Goal: Task Accomplishment & Management: Manage account settings

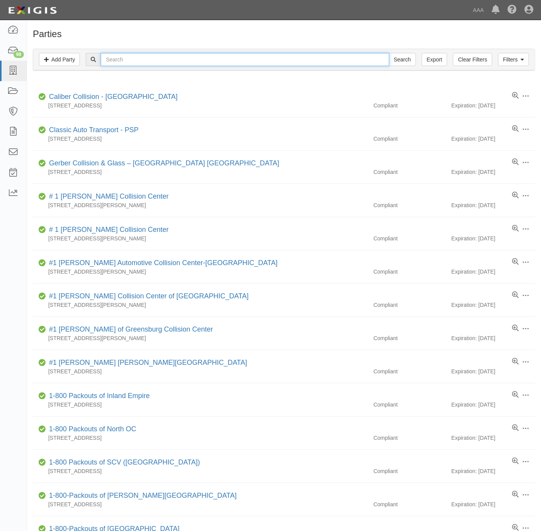
click at [221, 60] on input "text" at bounding box center [245, 59] width 288 height 13
type input "rga"
click at [389, 53] on input "Search" at bounding box center [402, 59] width 27 height 13
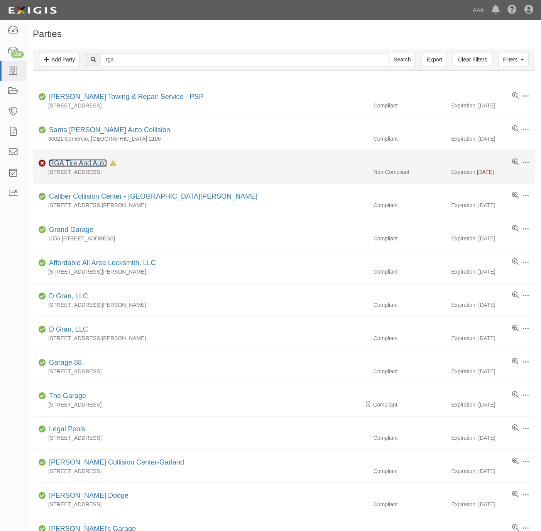
drag, startPoint x: 61, startPoint y: 166, endPoint x: 80, endPoint y: 156, distance: 20.7
click at [61, 166] on link "RGA Tire And Auto" at bounding box center [78, 163] width 58 height 8
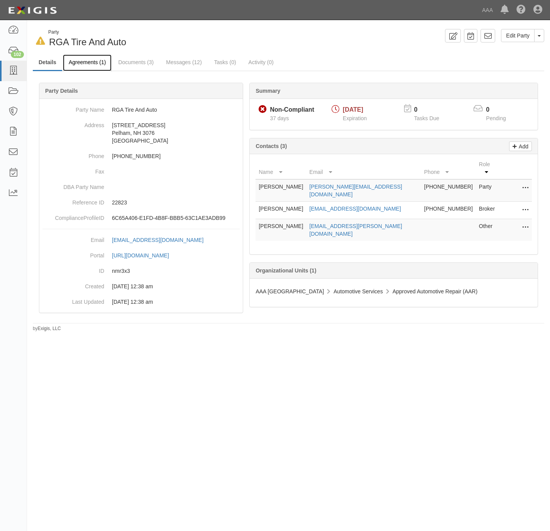
click at [78, 61] on link "Agreements (1)" at bounding box center [87, 62] width 49 height 17
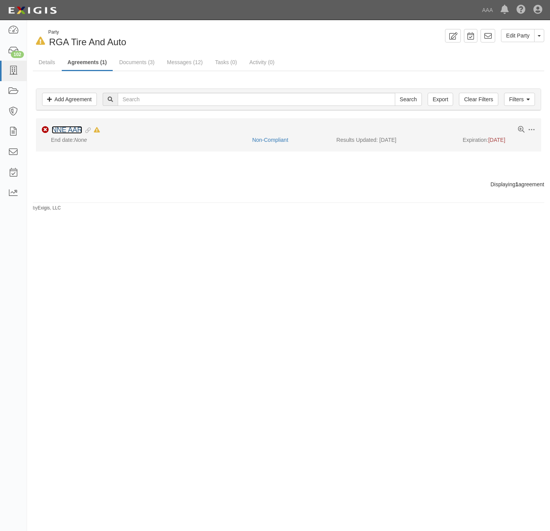
click at [79, 131] on link "NNE AAR" at bounding box center [67, 130] width 31 height 8
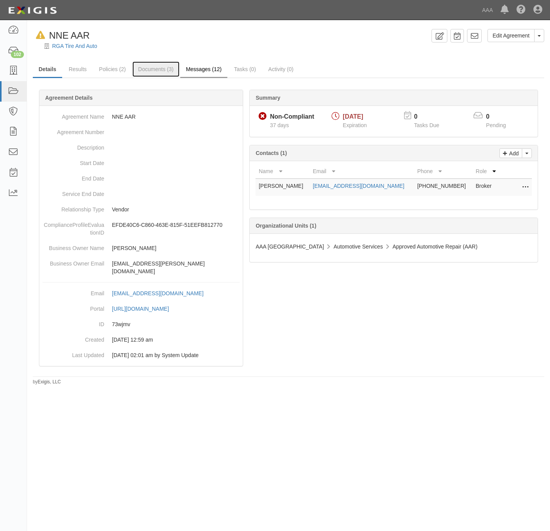
drag, startPoint x: 146, startPoint y: 69, endPoint x: 196, endPoint y: 68, distance: 50.2
click at [146, 69] on link "Documents (3)" at bounding box center [155, 68] width 47 height 15
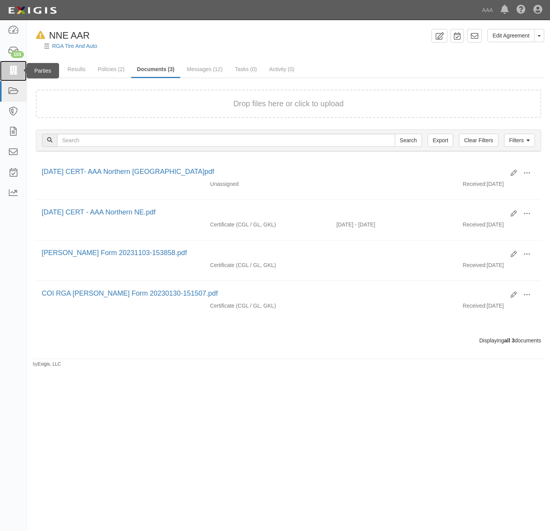
click at [15, 72] on icon at bounding box center [13, 70] width 11 height 9
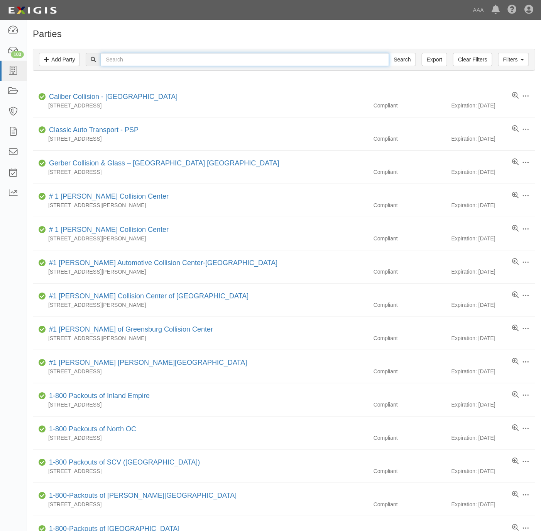
click at [283, 64] on input "text" at bounding box center [245, 59] width 288 height 13
paste input "Dover Honda"
type input "Dover Honda"
click at [402, 59] on input "Search" at bounding box center [402, 59] width 27 height 13
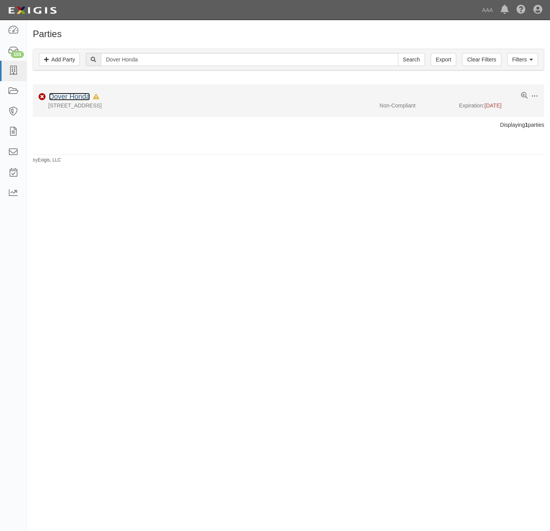
click at [66, 98] on link "Dover Honda" at bounding box center [69, 97] width 41 height 8
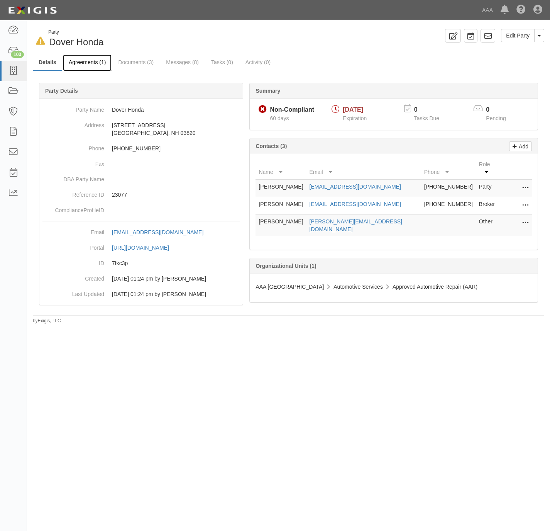
click at [82, 62] on link "Agreements (1)" at bounding box center [87, 62] width 49 height 17
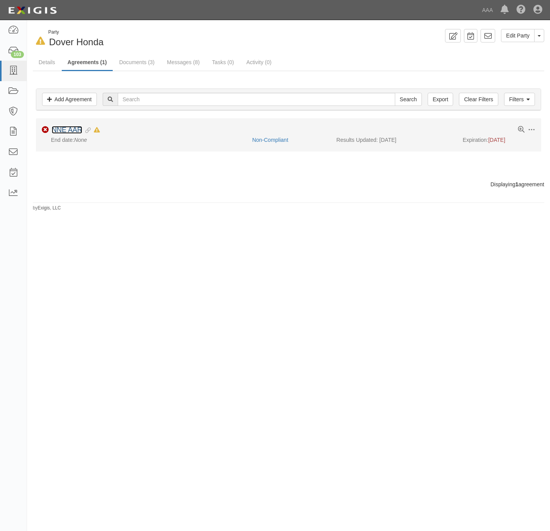
click at [61, 129] on link "NNE AAR" at bounding box center [67, 130] width 31 height 8
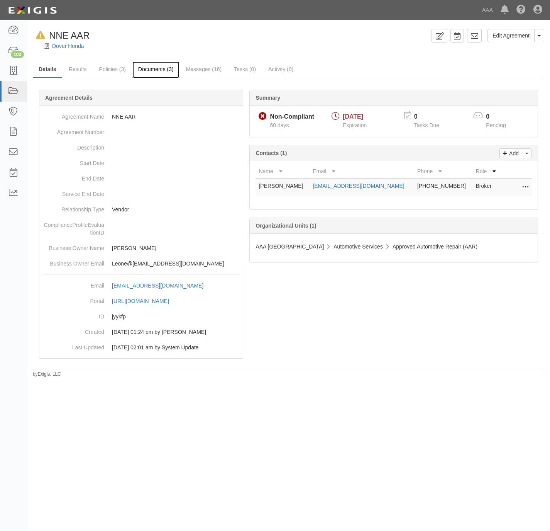
click at [158, 71] on link "Documents (3)" at bounding box center [155, 69] width 47 height 17
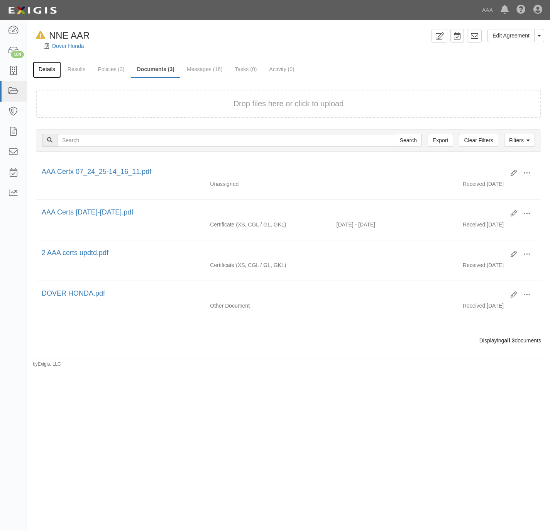
click at [50, 66] on link "Details" at bounding box center [47, 69] width 28 height 17
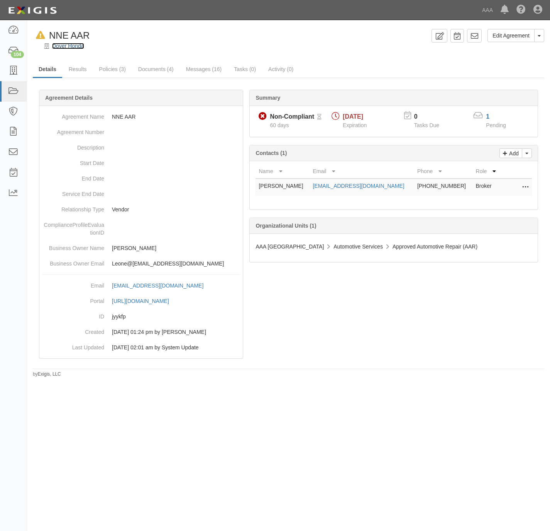
click at [66, 45] on link "Dover Honda" at bounding box center [68, 46] width 32 height 6
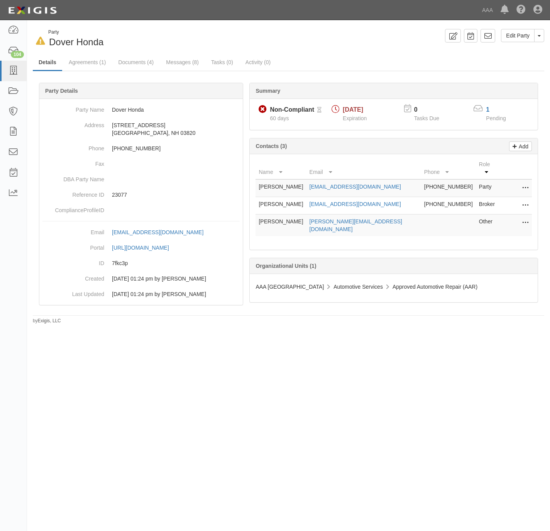
click at [520, 200] on button at bounding box center [524, 205] width 10 height 11
click at [490, 199] on link "Edit" at bounding box center [498, 203] width 61 height 14
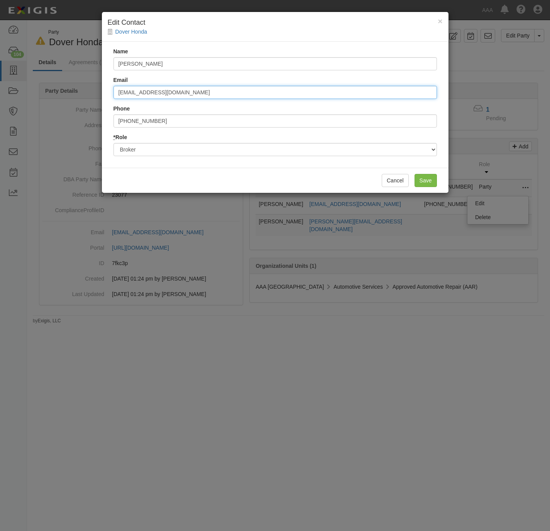
click at [201, 94] on input "jletendre@rowleyageny.com" at bounding box center [276, 92] width 324 height 13
paste input "mfitzgerald@iclautos"
type input "mfitzgerald@iclautos.com"
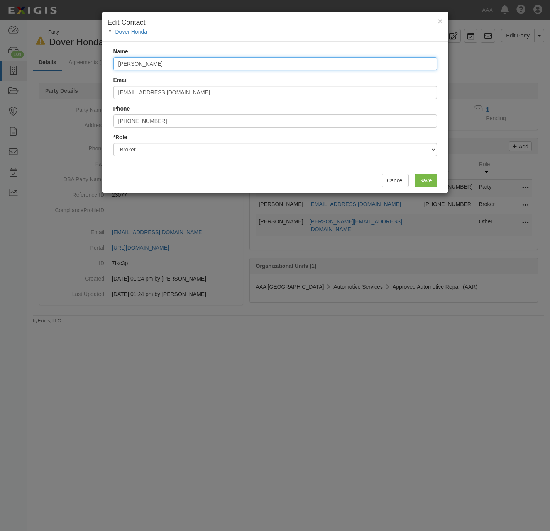
click at [176, 64] on input "Jennifer Letendre" at bounding box center [276, 63] width 324 height 13
click at [176, 64] on input "[PERSON_NAME]" at bounding box center [276, 63] width 324 height 13
paste input "Mike Fitzgerald"
type input "Mike Fitzgerald"
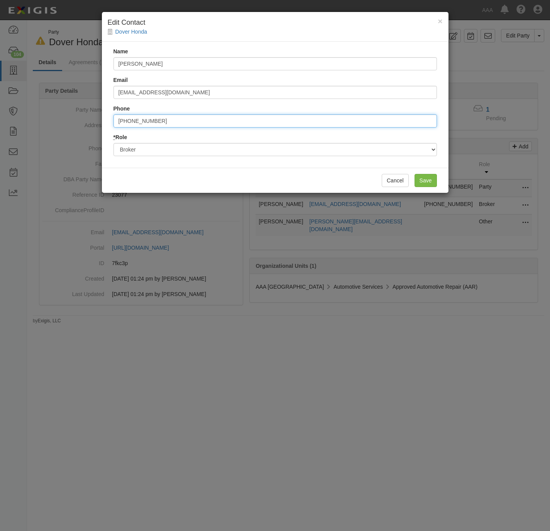
click at [180, 123] on input "603-224-2562" at bounding box center [276, 120] width 324 height 13
click at [179, 123] on input "603-224-2562" at bounding box center [276, 120] width 324 height 13
type input "978.539.5004"
click at [421, 182] on input "Save" at bounding box center [426, 180] width 22 height 13
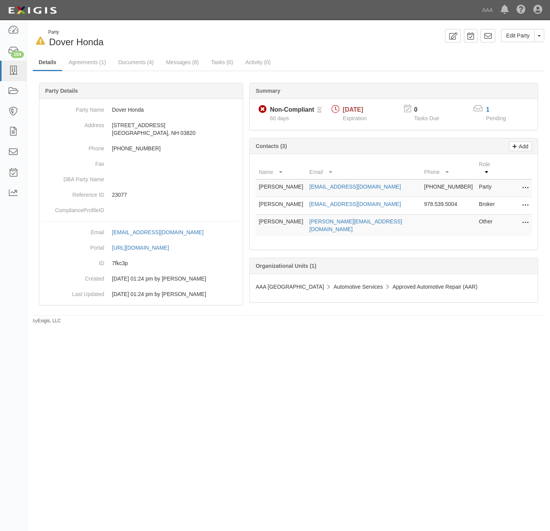
click at [524, 201] on icon at bounding box center [525, 205] width 6 height 10
click at [481, 196] on link "Edit" at bounding box center [498, 203] width 61 height 14
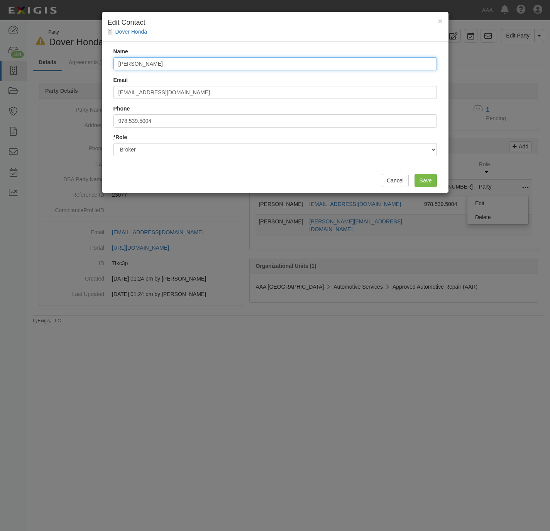
click at [148, 66] on input "Mike Fitzgerald" at bounding box center [276, 63] width 324 height 13
type input "Sarah Fifield"
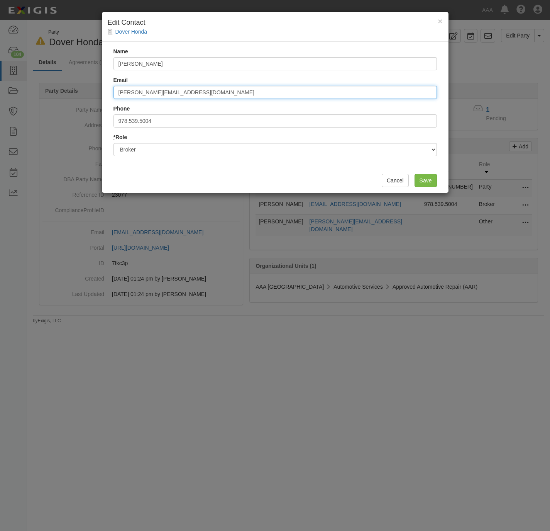
type input "sarah_fifield@ajg.com"
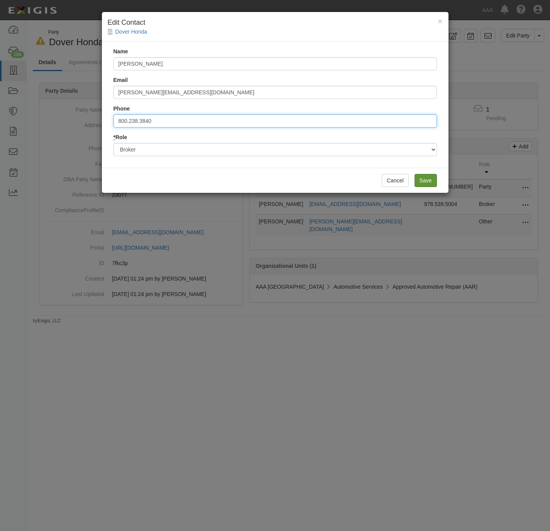
type input "800.238.3840"
click at [424, 179] on input "Save" at bounding box center [426, 180] width 22 height 13
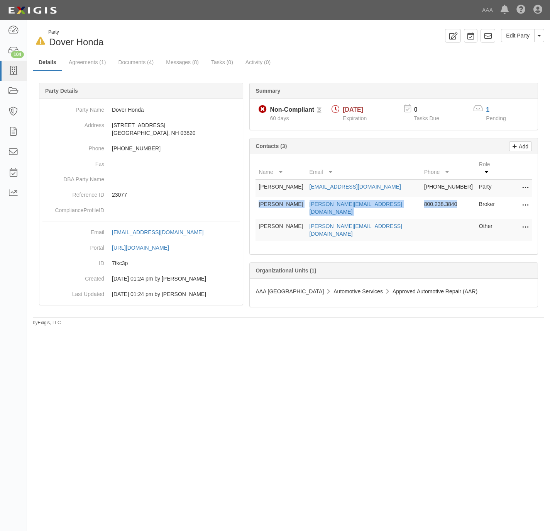
drag, startPoint x: 452, startPoint y: 200, endPoint x: 260, endPoint y: 199, distance: 192.3
click at [260, 199] on tr "Sarah Fifield sarah_fifield@ajg.com 800.238.3840 Broker Edit Delete" at bounding box center [394, 208] width 276 height 22
copy tr "Sarah Fifield sarah_fifield@ajg.com 800.238.3840"
click at [17, 66] on icon at bounding box center [13, 70] width 11 height 9
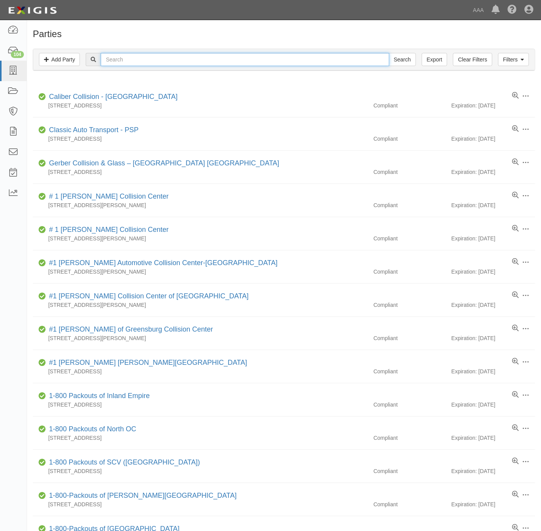
click at [298, 66] on input "text" at bounding box center [245, 59] width 288 height 13
paste input "Dover Chevrolet"
type input "Dover Chevrolet"
click at [402, 56] on input "Search" at bounding box center [402, 59] width 27 height 13
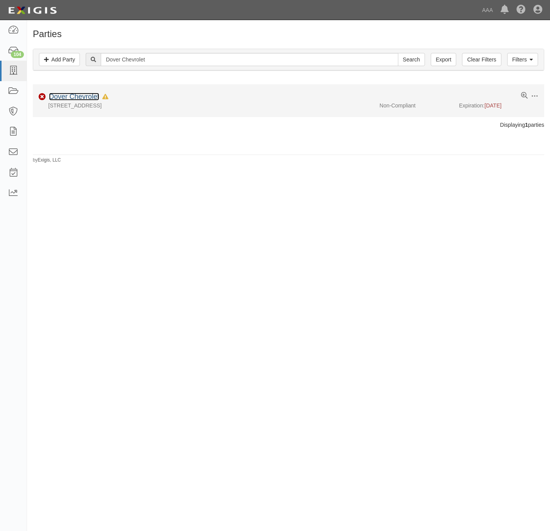
click at [74, 97] on link "Dover Chevrolet" at bounding box center [74, 97] width 50 height 8
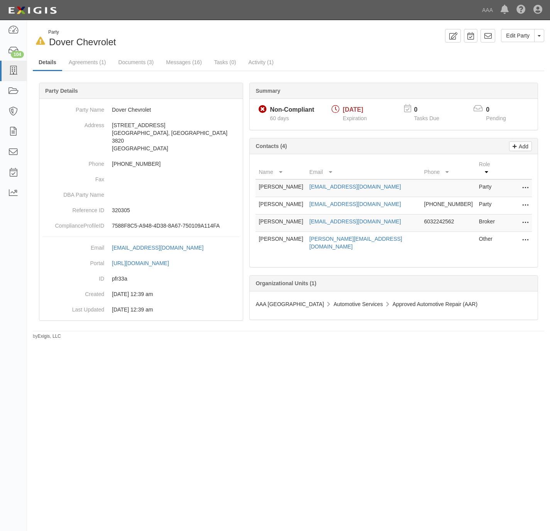
click at [525, 218] on icon at bounding box center [525, 223] width 6 height 10
click at [479, 217] on link "Edit" at bounding box center [498, 221] width 61 height 14
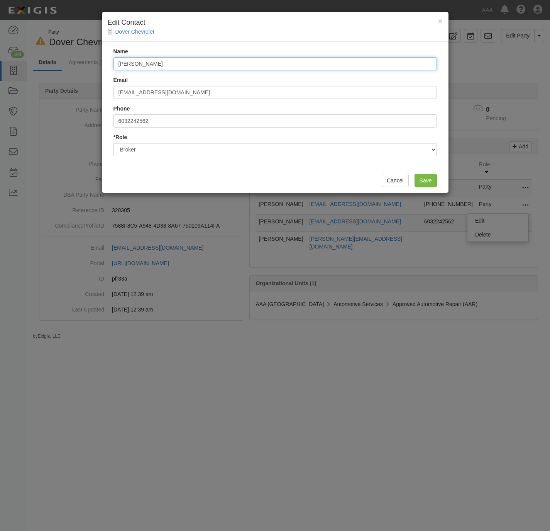
click at [154, 61] on input "[PERSON_NAME]" at bounding box center [276, 63] width 324 height 13
paste input "[PERSON_NAME] [PERSON_NAME][EMAIL_ADDRESS][DOMAIN_NAME] 800.238.3840"
drag, startPoint x: 193, startPoint y: 63, endPoint x: 155, endPoint y: 59, distance: 38.4
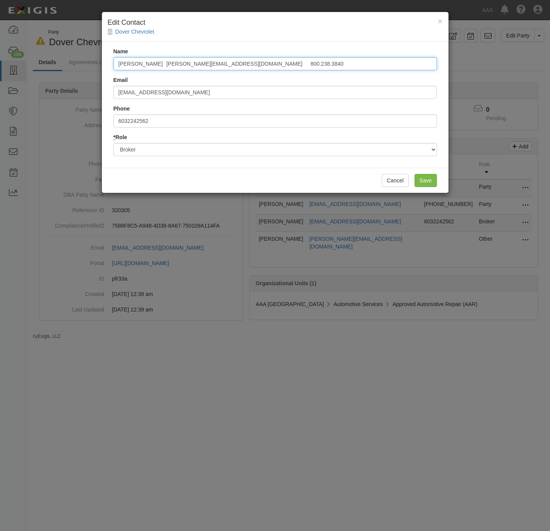
click at [155, 59] on input "[PERSON_NAME] [PERSON_NAME][EMAIL_ADDRESS][DOMAIN_NAME] 800.238.3840" at bounding box center [276, 63] width 324 height 13
type input "[PERSON_NAME] 800.238.3840"
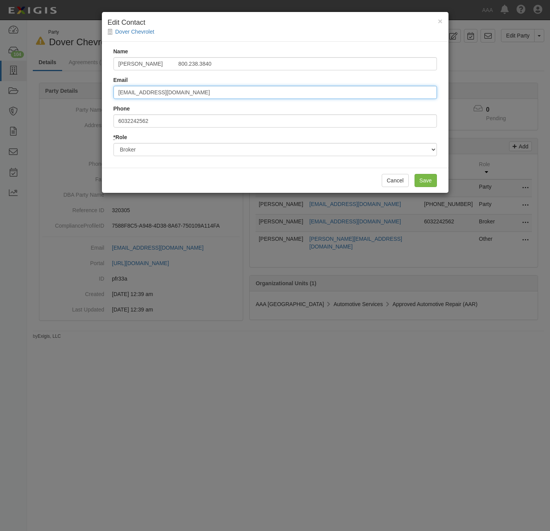
paste input "[PERSON_NAME]"
type input "[PERSON_NAME][EMAIL_ADDRESS][DOMAIN_NAME]"
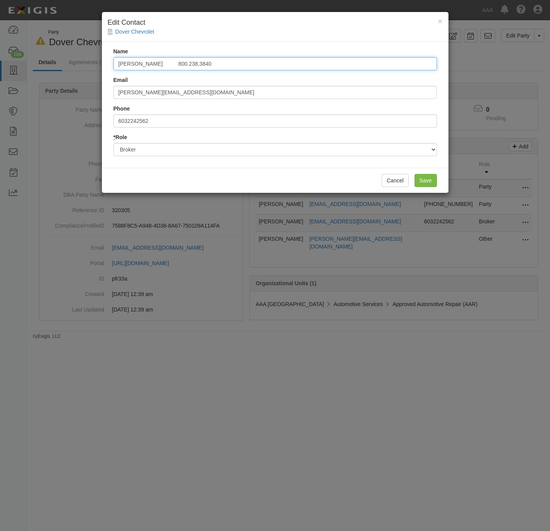
drag, startPoint x: 217, startPoint y: 59, endPoint x: 166, endPoint y: 61, distance: 50.6
click at [166, 61] on input "[PERSON_NAME] 800.238.3840" at bounding box center [276, 63] width 324 height 13
type input "[PERSON_NAME]"
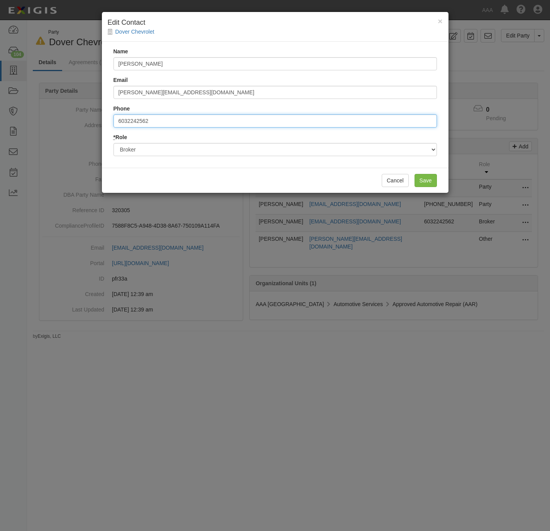
paste input "800.238.3840"
type input "800.238.3840"
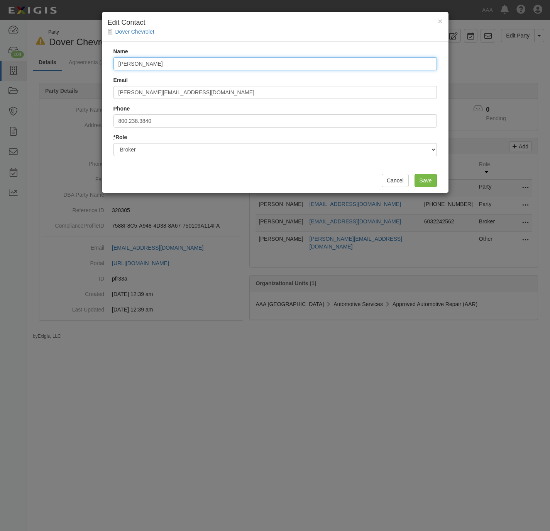
click at [154, 64] on input "Sarah Fifield" at bounding box center [276, 63] width 324 height 13
type input "Sarah Fifield"
click at [429, 179] on input "Save" at bounding box center [426, 180] width 22 height 13
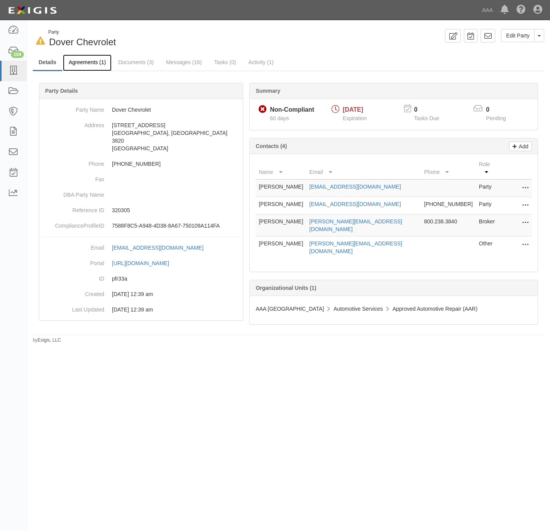
click at [85, 63] on link "Agreements (1)" at bounding box center [87, 62] width 49 height 17
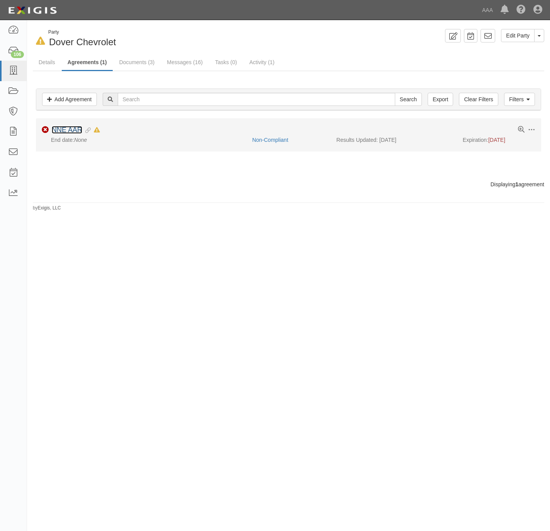
click at [70, 130] on link "NNE AAR" at bounding box center [67, 130] width 31 height 8
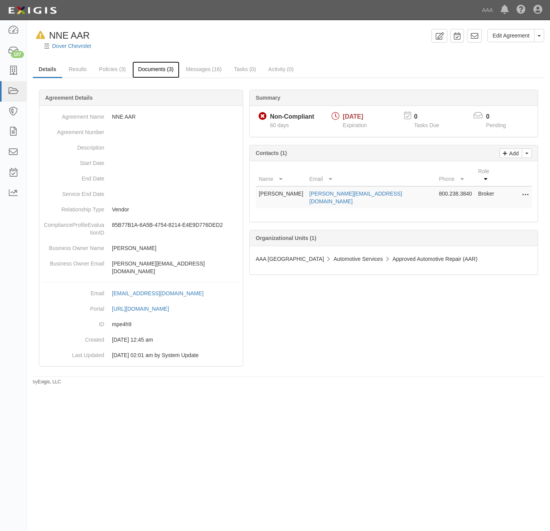
click at [152, 70] on link "Documents (3)" at bounding box center [155, 69] width 47 height 17
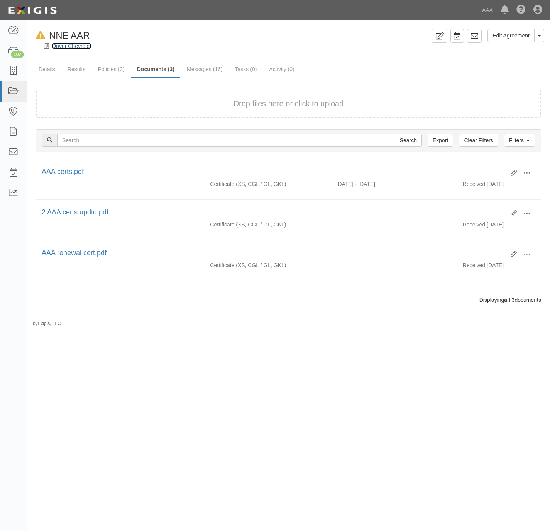
click at [56, 45] on link "Dover Chevrolet" at bounding box center [71, 46] width 39 height 6
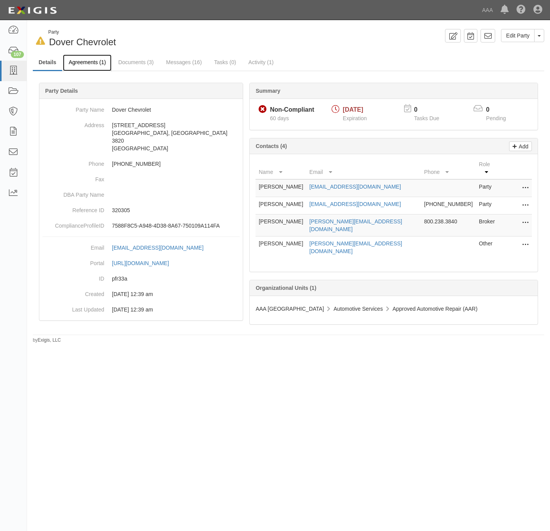
click at [87, 63] on link "Agreements (1)" at bounding box center [87, 62] width 49 height 17
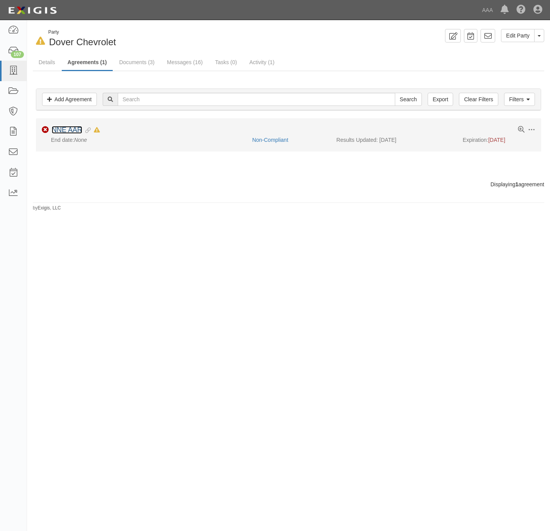
click at [68, 133] on link "NNE AAR" at bounding box center [67, 130] width 31 height 8
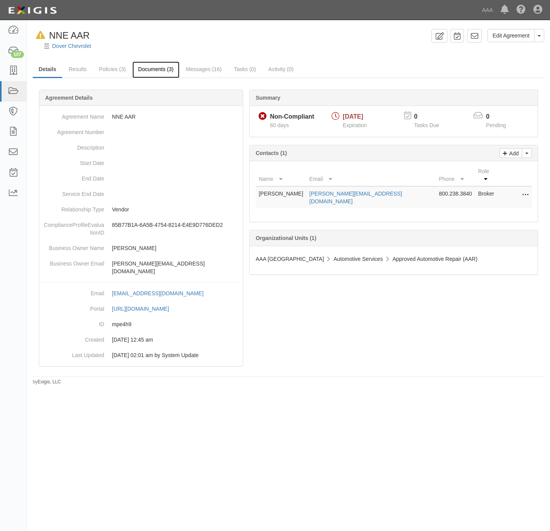
click at [139, 68] on link "Documents (3)" at bounding box center [155, 69] width 47 height 17
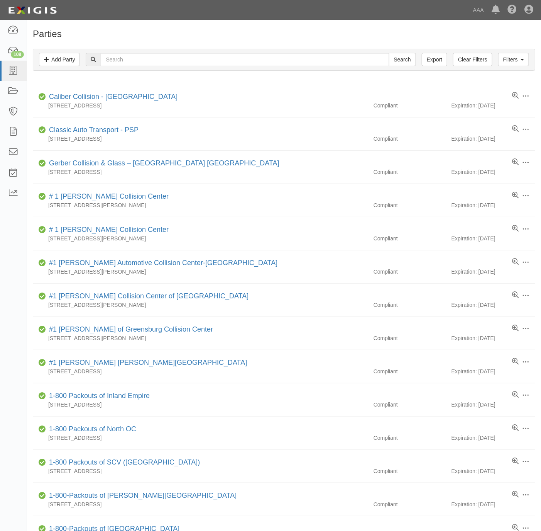
click at [328, 50] on div "Filters Add Party Clear Filters Export Search Filters" at bounding box center [284, 59] width 502 height 21
click at [328, 60] on input "text" at bounding box center [245, 59] width 288 height 13
paste input "Audi of Stratham"
type input "Audi of Stratham"
click at [402, 59] on input "Search" at bounding box center [402, 59] width 27 height 13
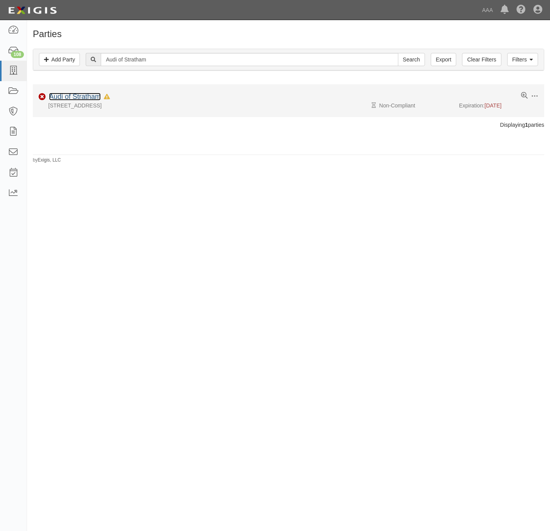
click at [82, 99] on link "Audi of Stratham" at bounding box center [75, 97] width 52 height 8
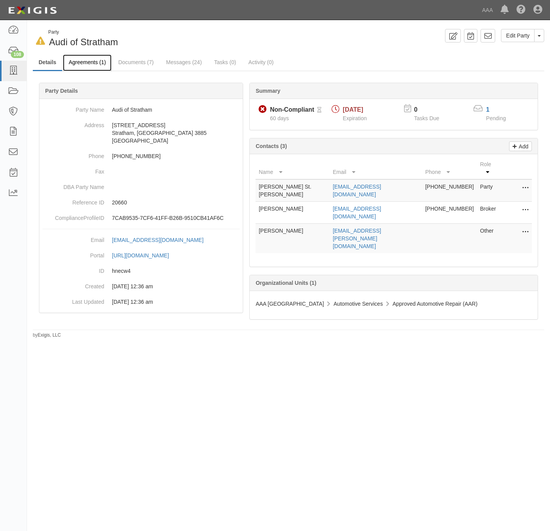
click at [83, 63] on link "Agreements (1)" at bounding box center [87, 62] width 49 height 17
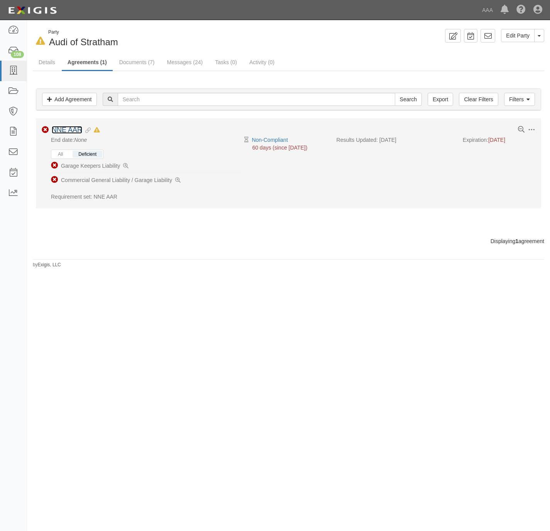
click at [62, 132] on link "NNE AAR" at bounding box center [67, 130] width 31 height 8
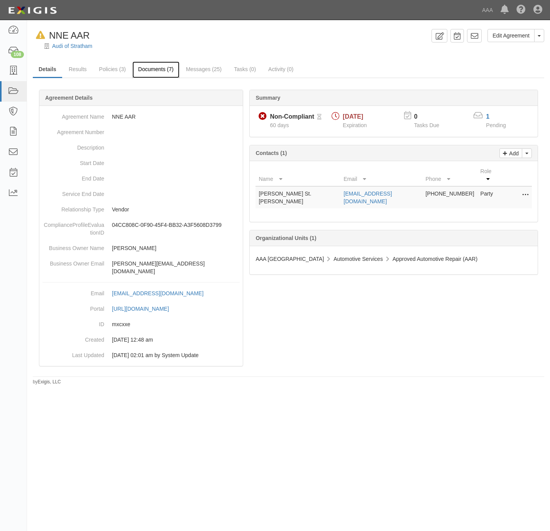
click at [153, 70] on link "Documents (7)" at bounding box center [155, 69] width 47 height 17
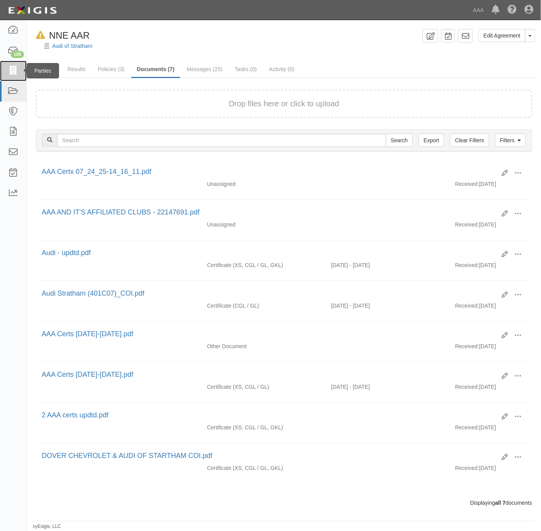
drag, startPoint x: 13, startPoint y: 68, endPoint x: 30, endPoint y: 70, distance: 17.4
click at [13, 68] on icon at bounding box center [13, 70] width 11 height 9
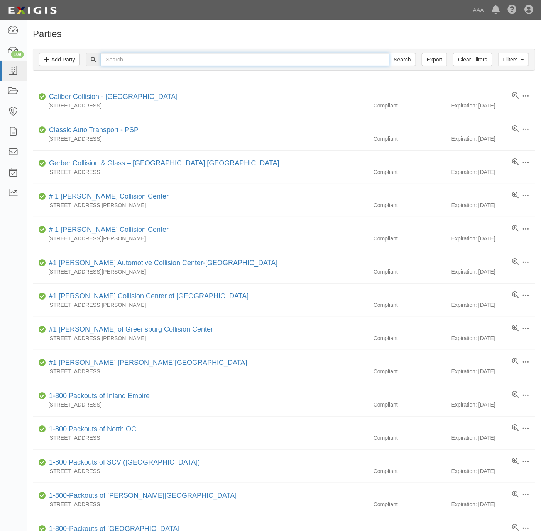
click at [199, 63] on input "text" at bounding box center [245, 59] width 288 height 13
paste input "631192"
type input "631192"
click at [400, 65] on input "Search" at bounding box center [402, 59] width 27 height 13
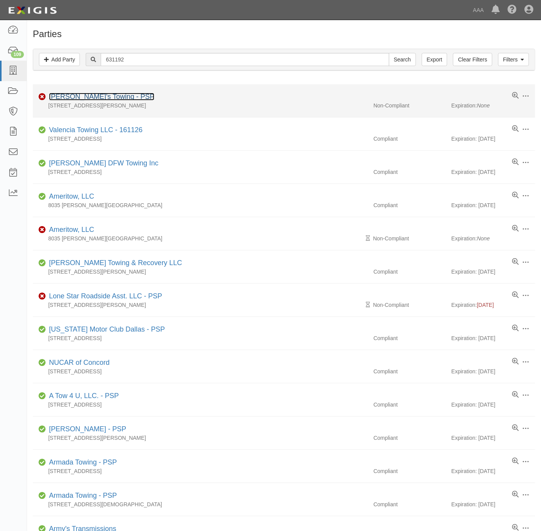
click at [87, 97] on link "[PERSON_NAME]'s Towing - PSP" at bounding box center [101, 97] width 105 height 8
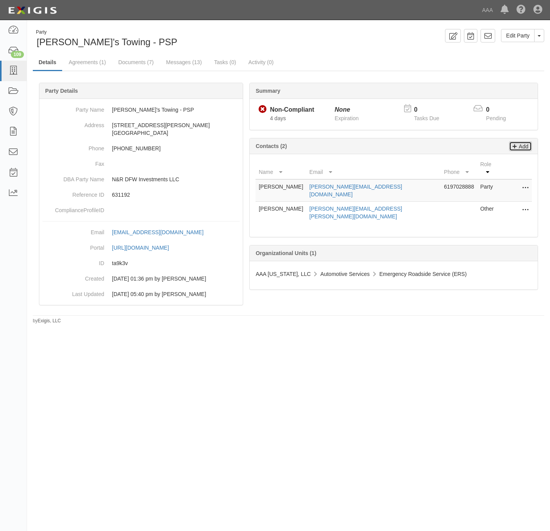
click at [523, 148] on p "Add" at bounding box center [523, 146] width 12 height 9
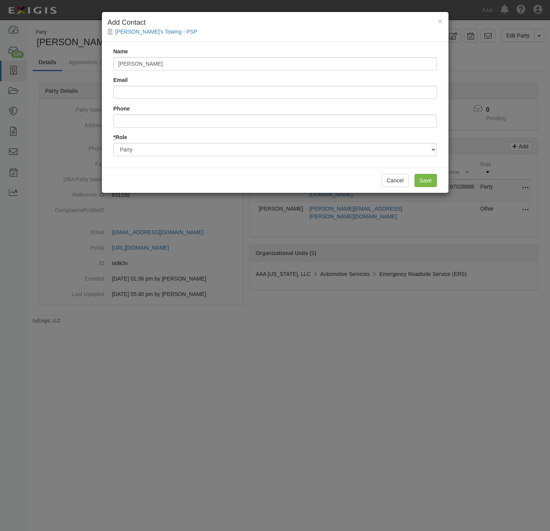
type input "Jeff Ackman"
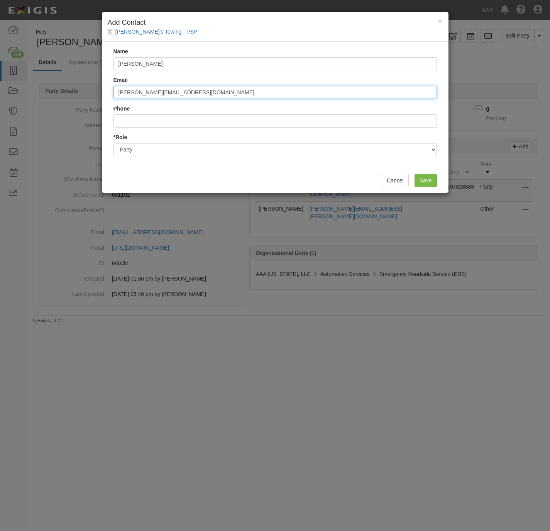
type input "jeff@rubininsurance.com"
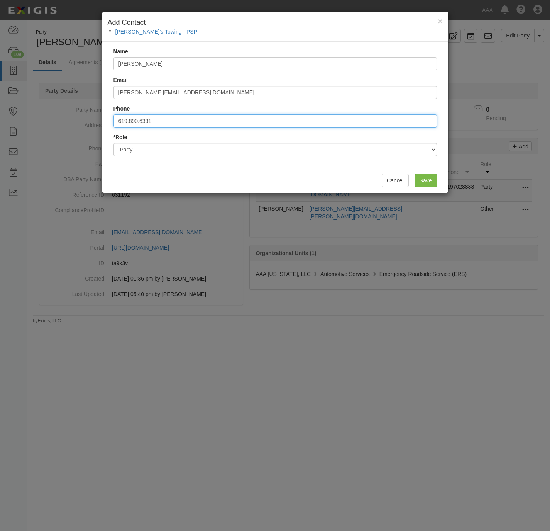
type input "619.890.6331"
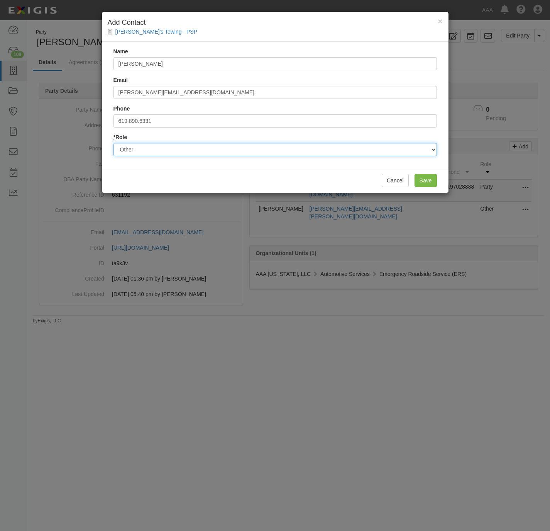
select select "Broker"
click at [428, 175] on input "Save" at bounding box center [426, 180] width 22 height 13
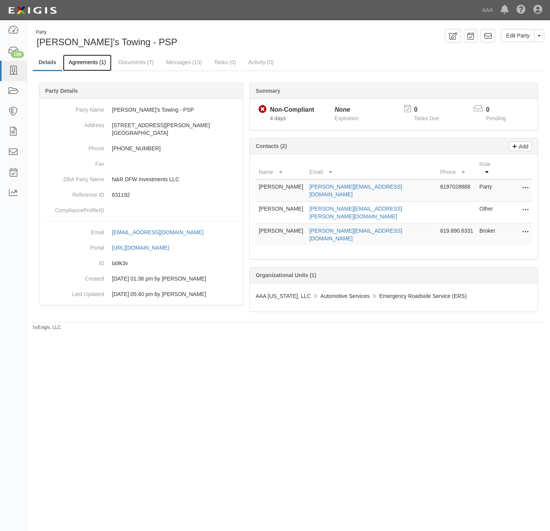
click at [86, 61] on link "Agreements (1)" at bounding box center [87, 62] width 49 height 17
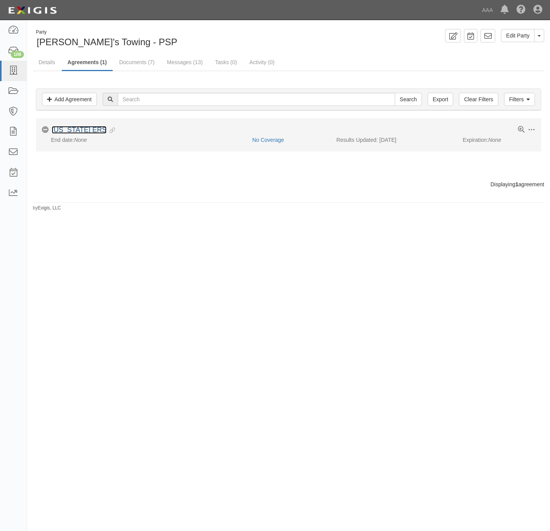
click at [57, 131] on link "[US_STATE] ERS" at bounding box center [79, 130] width 55 height 8
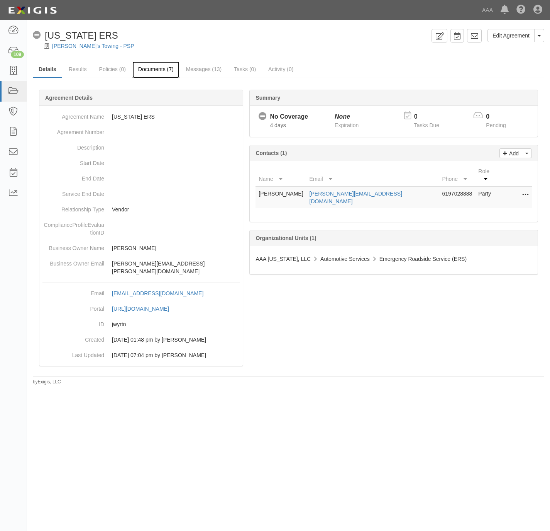
click at [148, 66] on link "Documents (7)" at bounding box center [155, 69] width 47 height 17
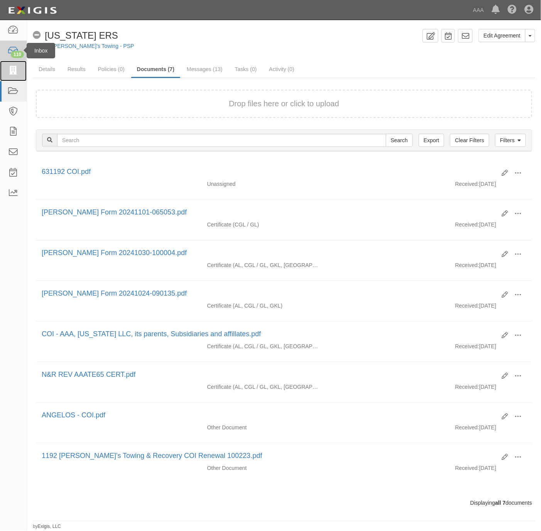
drag, startPoint x: 10, startPoint y: 71, endPoint x: 21, endPoint y: 57, distance: 17.6
click at [10, 70] on icon at bounding box center [13, 70] width 11 height 9
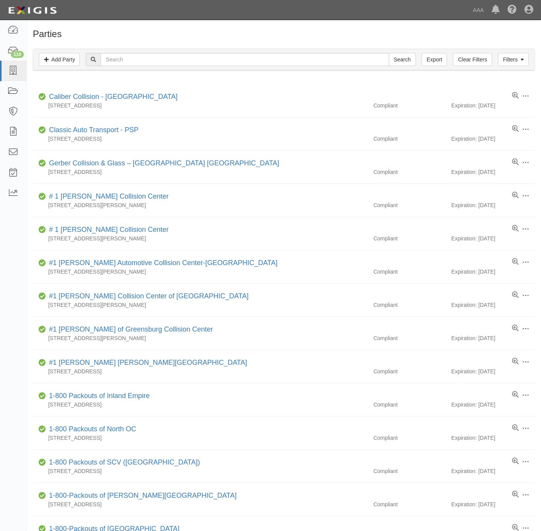
click at [138, 62] on input "text" at bounding box center [245, 59] width 288 height 13
type input "Hendrick"
click at [400, 58] on input "Search" at bounding box center [402, 59] width 27 height 13
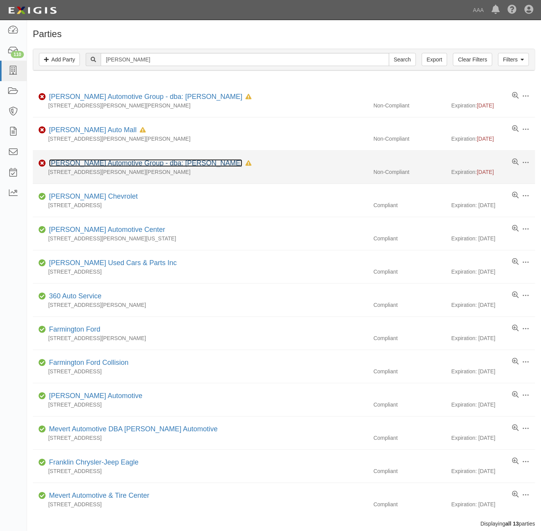
click at [81, 163] on link "Hendrick Automotive Group - dba: Hendrick Chevrolet" at bounding box center [145, 163] width 193 height 8
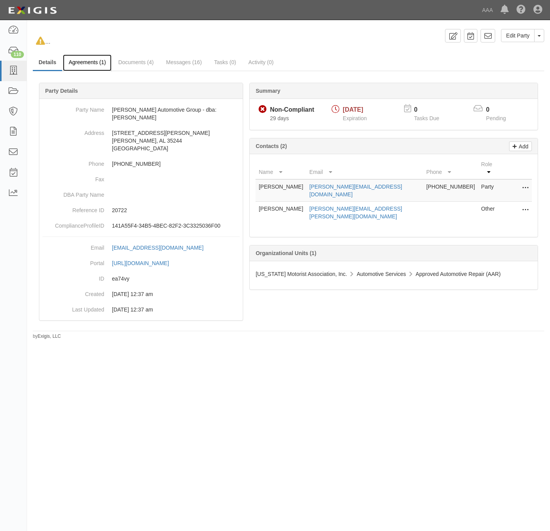
click at [81, 63] on link "Agreements (1)" at bounding box center [87, 62] width 49 height 17
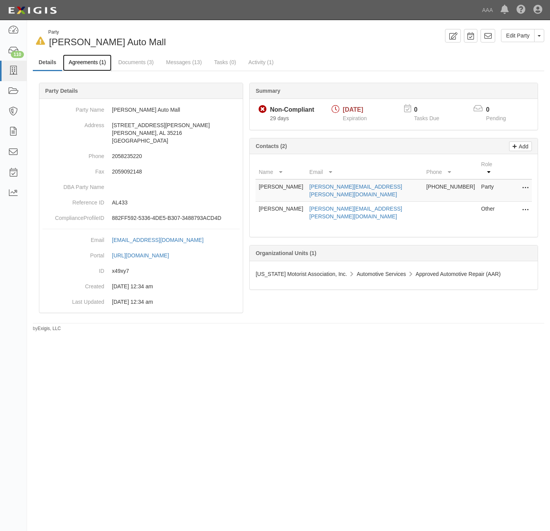
click at [82, 60] on link "Agreements (1)" at bounding box center [87, 62] width 49 height 17
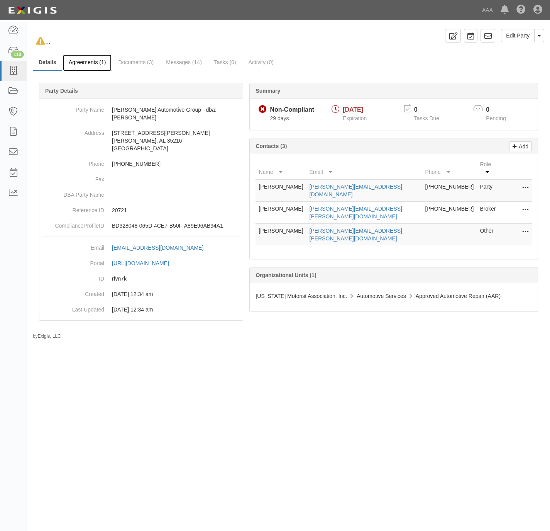
click at [89, 58] on link "Agreements (1)" at bounding box center [87, 62] width 49 height 17
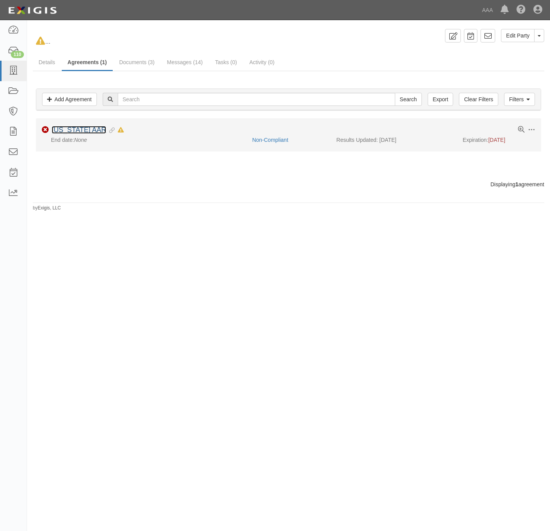
click at [65, 130] on link "Alabama AAR" at bounding box center [79, 130] width 54 height 8
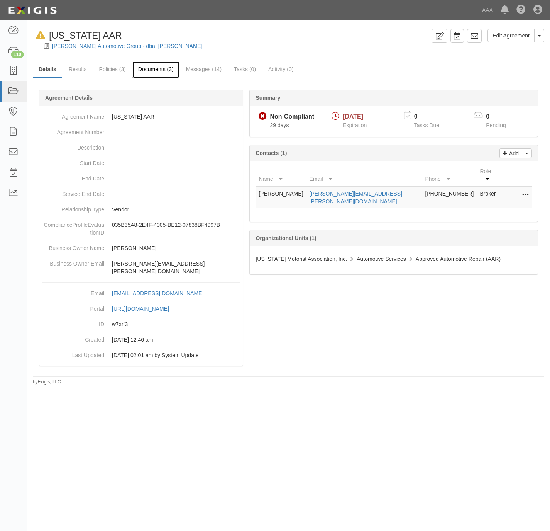
click at [146, 67] on link "Documents (3)" at bounding box center [155, 69] width 47 height 17
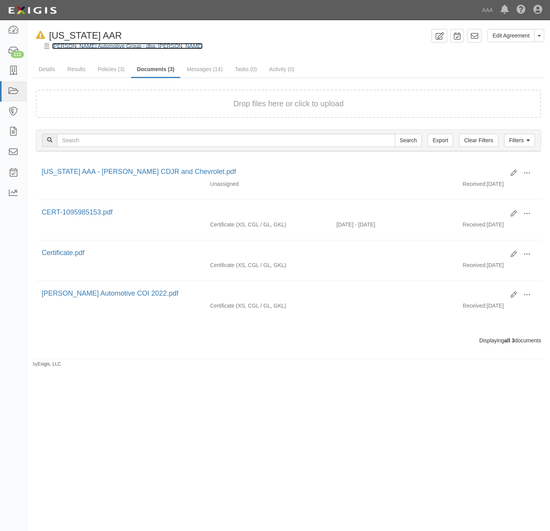
drag, startPoint x: 110, startPoint y: 43, endPoint x: 132, endPoint y: 50, distance: 23.1
click at [110, 43] on link "[PERSON_NAME] Automotive Group - dba: [PERSON_NAME]" at bounding box center [127, 46] width 151 height 6
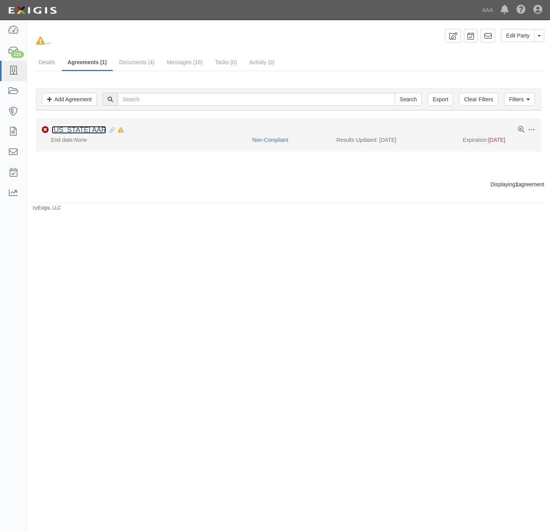
click at [77, 130] on link "[US_STATE] AAR" at bounding box center [79, 130] width 54 height 8
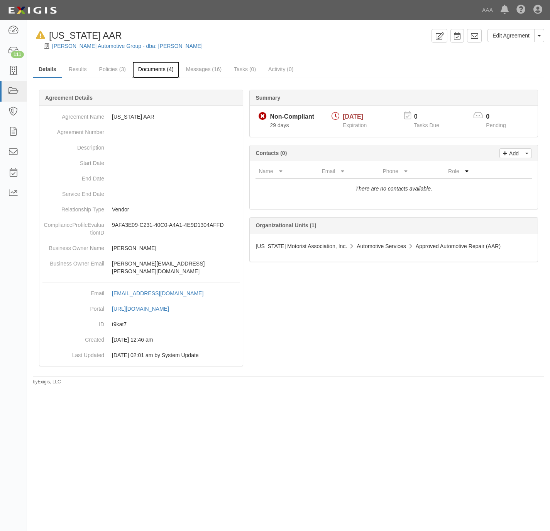
click at [159, 71] on link "Documents (4)" at bounding box center [155, 69] width 47 height 17
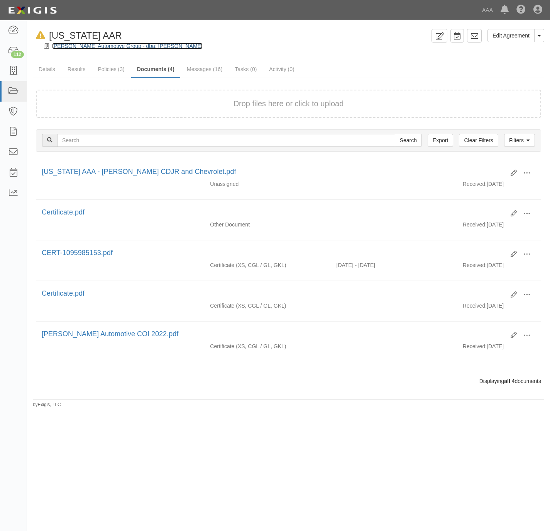
click at [110, 44] on link "Hendrick Automotive Group - dba: Hendrick Subaru" at bounding box center [127, 46] width 151 height 6
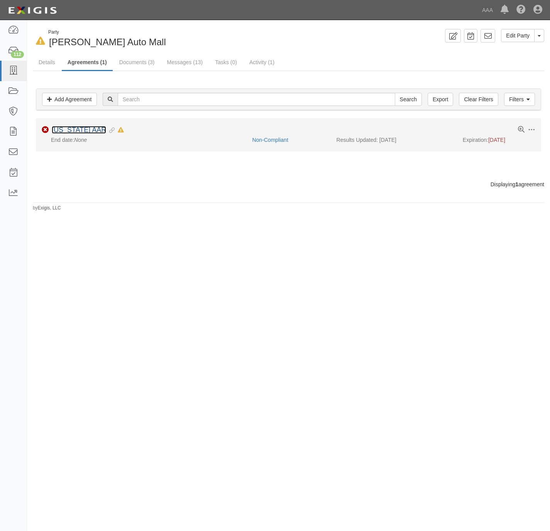
click at [76, 131] on link "[US_STATE] AAR" at bounding box center [79, 130] width 54 height 8
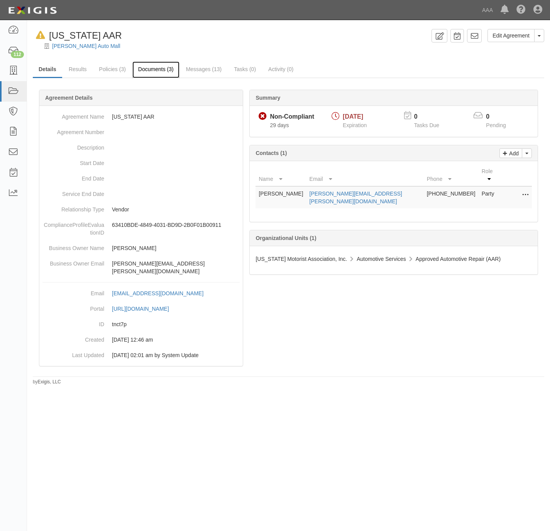
click at [141, 66] on link "Documents (3)" at bounding box center [155, 69] width 47 height 17
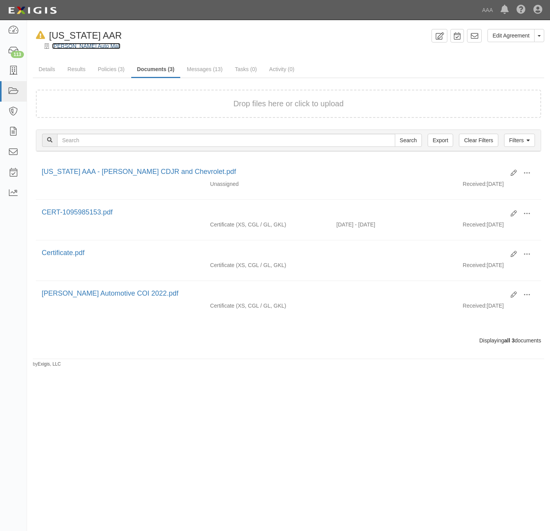
click at [77, 44] on link "Hendrick Hoover Auto Mall" at bounding box center [86, 46] width 68 height 6
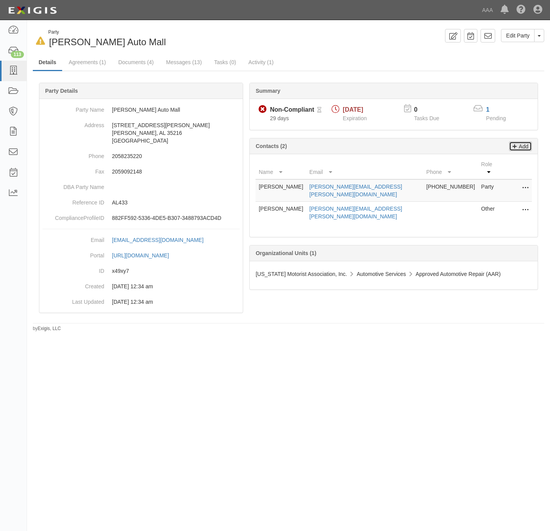
click at [523, 145] on p "Add" at bounding box center [523, 146] width 12 height 9
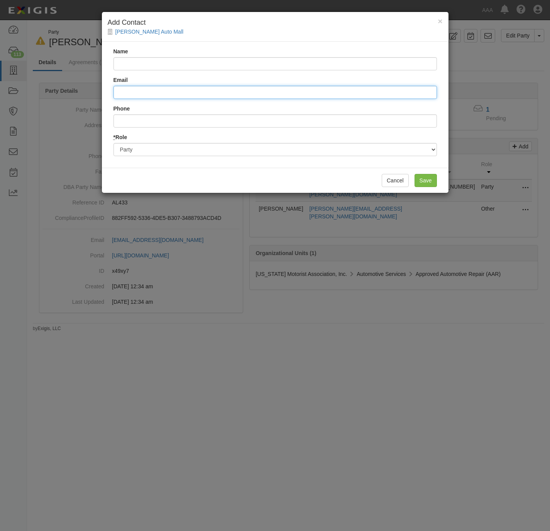
click at [212, 92] on input "Email" at bounding box center [276, 92] width 324 height 13
paste input "[PERSON_NAME][EMAIL_ADDRESS][PERSON_NAME][DOMAIN_NAME]"
type input "[PERSON_NAME][EMAIL_ADDRESS][PERSON_NAME][DOMAIN_NAME]"
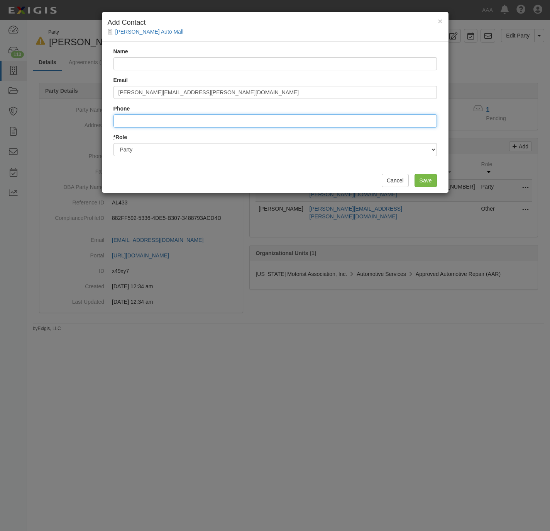
click at [202, 122] on input "Phone" at bounding box center [276, 120] width 324 height 13
paste input "704.405.0053"
type input "704.405.0053"
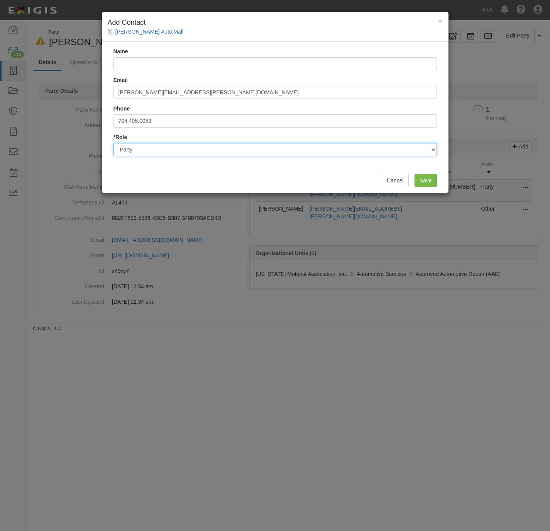
click at [177, 151] on select "Party Broker Other" at bounding box center [276, 149] width 324 height 13
select select "Broker"
click at [114, 143] on select "Party Broker Other" at bounding box center [276, 149] width 324 height 13
click at [180, 71] on div "Name Email annesha.powell@hubinternational.com Phone 704.405.0053 * Role Party …" at bounding box center [275, 105] width 347 height 126
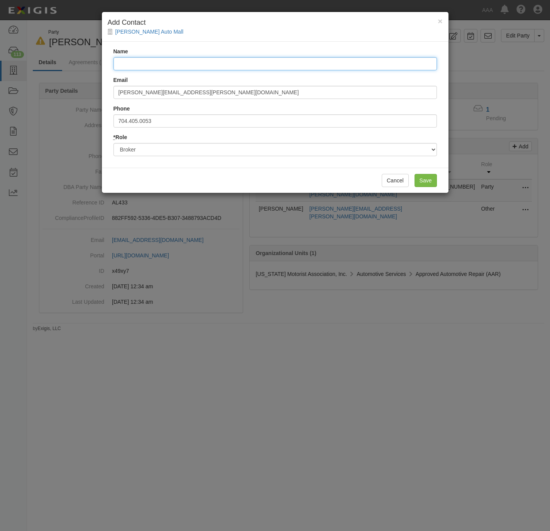
click at [180, 66] on input "Name" at bounding box center [276, 63] width 324 height 13
paste input "Annesha Powell"
type input "[PERSON_NAME]"
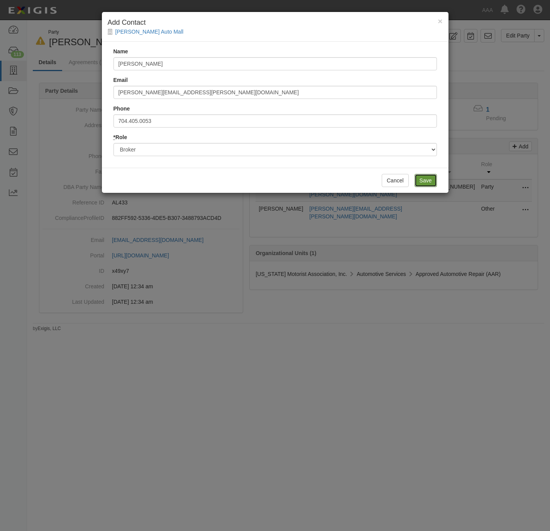
click at [428, 179] on input "Save" at bounding box center [426, 180] width 22 height 13
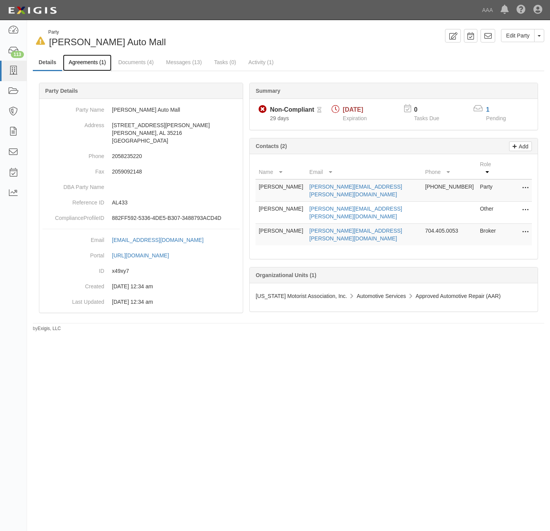
click at [85, 62] on link "Agreements (1)" at bounding box center [87, 62] width 49 height 17
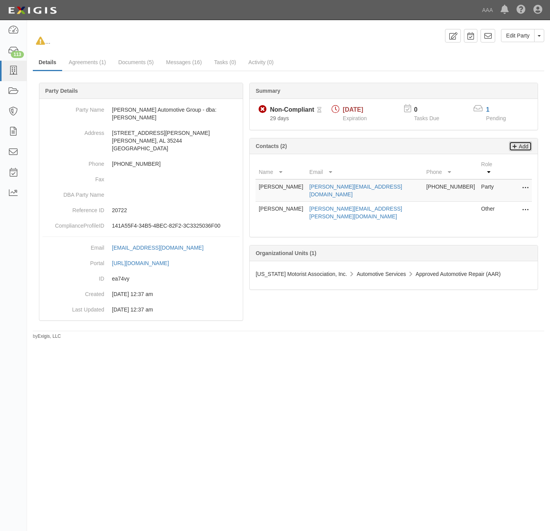
drag, startPoint x: 523, startPoint y: 149, endPoint x: 515, endPoint y: 152, distance: 7.7
click at [522, 149] on p "Add" at bounding box center [523, 146] width 12 height 9
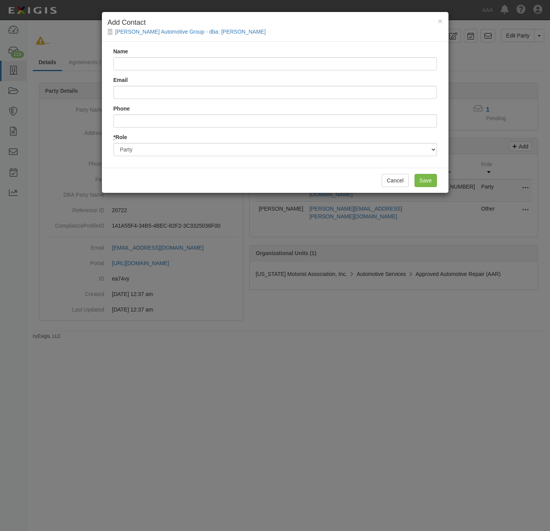
click at [152, 81] on div "Email" at bounding box center [276, 87] width 324 height 23
click at [150, 92] on input "Email" at bounding box center [276, 92] width 324 height 13
paste input "[PERSON_NAME][EMAIL_ADDRESS][PERSON_NAME][DOMAIN_NAME]"
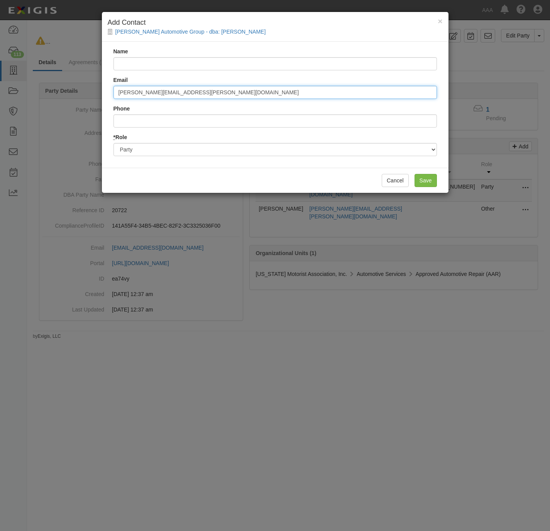
type input "[PERSON_NAME][EMAIL_ADDRESS][PERSON_NAME][DOMAIN_NAME]"
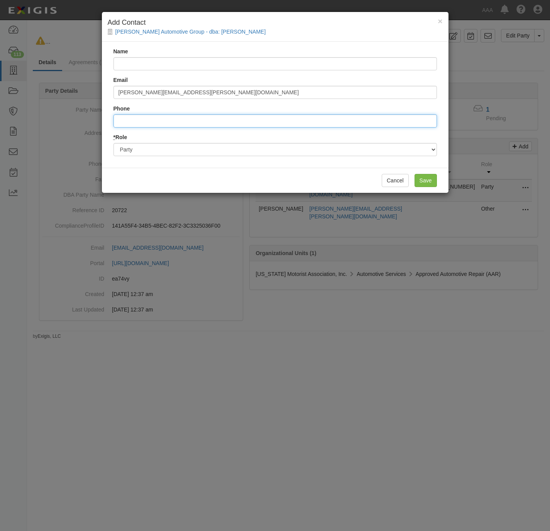
click at [204, 119] on input "Phone" at bounding box center [276, 120] width 324 height 13
paste input "704.405.0053"
type input "704.405.0053"
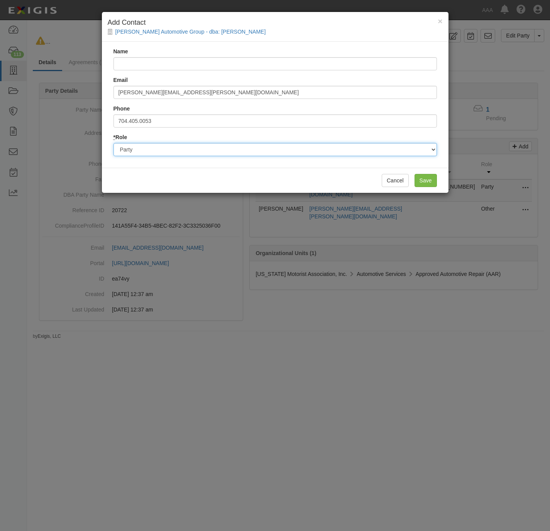
drag, startPoint x: 196, startPoint y: 147, endPoint x: 201, endPoint y: 158, distance: 11.6
click at [196, 147] on select "Party Broker Other" at bounding box center [276, 149] width 324 height 13
select select "Broker"
click at [114, 143] on select "Party Broker Other" at bounding box center [276, 149] width 324 height 13
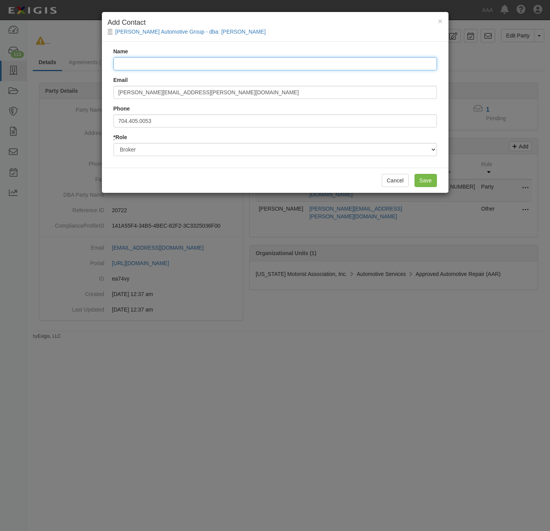
click at [165, 63] on input "Name" at bounding box center [276, 63] width 324 height 13
paste input "[PERSON_NAME]"
type input "[PERSON_NAME]"
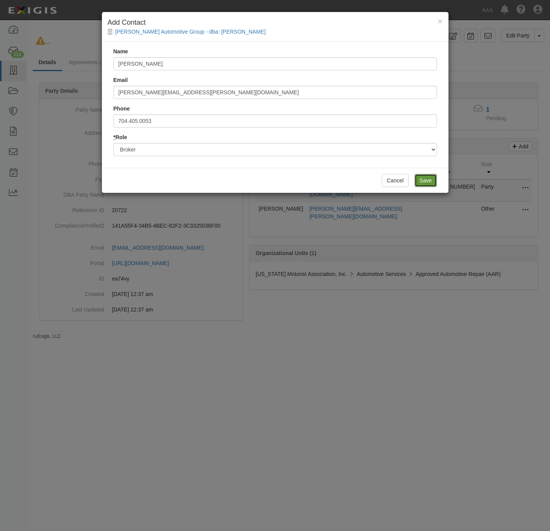
click at [425, 180] on input "Save" at bounding box center [426, 180] width 22 height 13
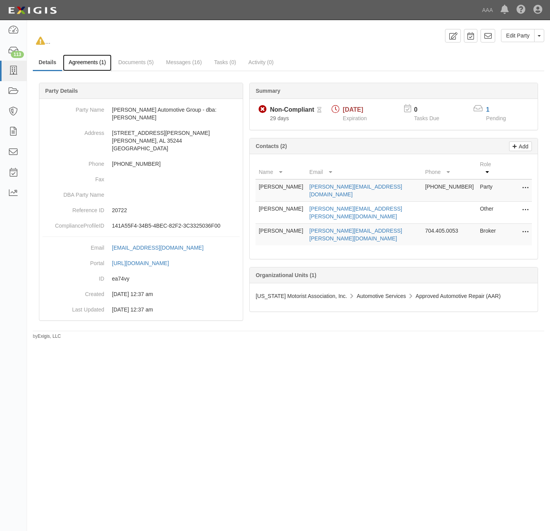
click at [92, 63] on link "Agreements (1)" at bounding box center [87, 62] width 49 height 17
click at [521, 205] on button at bounding box center [524, 210] width 10 height 11
click at [478, 201] on link "Edit" at bounding box center [498, 208] width 61 height 14
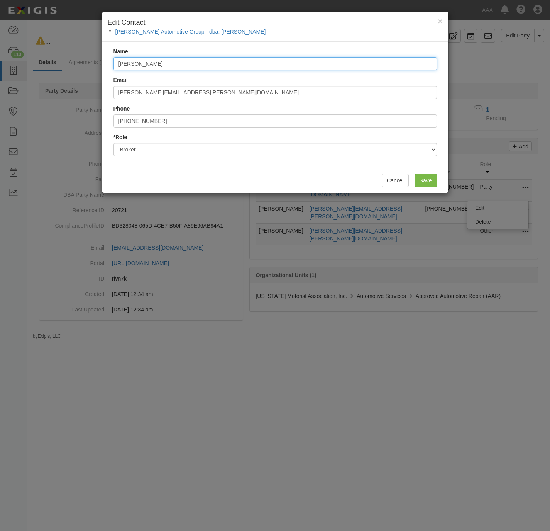
click at [210, 64] on input "Sharon Holland" at bounding box center [276, 63] width 324 height 13
click at [211, 65] on input "Sharon Holland" at bounding box center [276, 63] width 324 height 13
paste input "[PERSON_NAME]"
type input "[PERSON_NAME]"
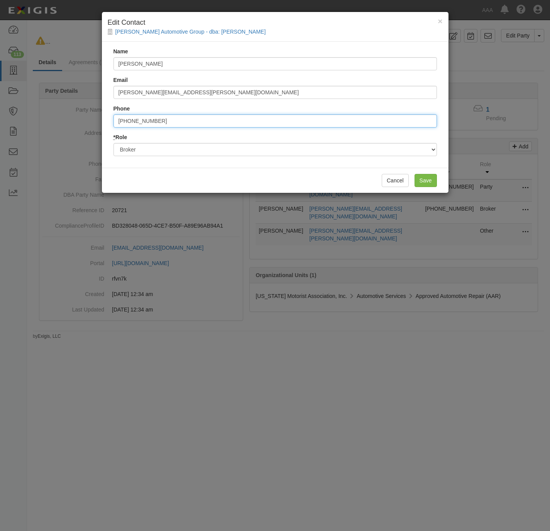
click at [176, 123] on input "704-951-5164" at bounding box center [276, 120] width 324 height 13
click at [177, 124] on input "704-951-5164" at bounding box center [276, 120] width 324 height 13
paste input "405-0053"
click at [127, 119] on input "7044050053" at bounding box center [276, 120] width 324 height 13
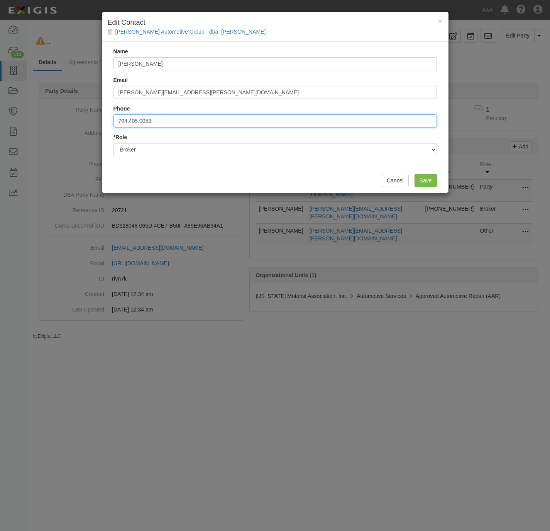
type input "704.405.0053"
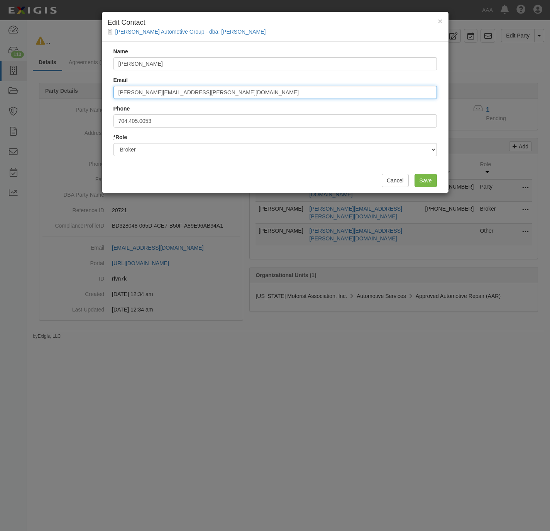
click at [270, 86] on input "sharon.holland@palmerandcay.com" at bounding box center [276, 92] width 324 height 13
paste input "annesha.powell@hubinternational"
type input "annesha.powell@hubinternational.com"
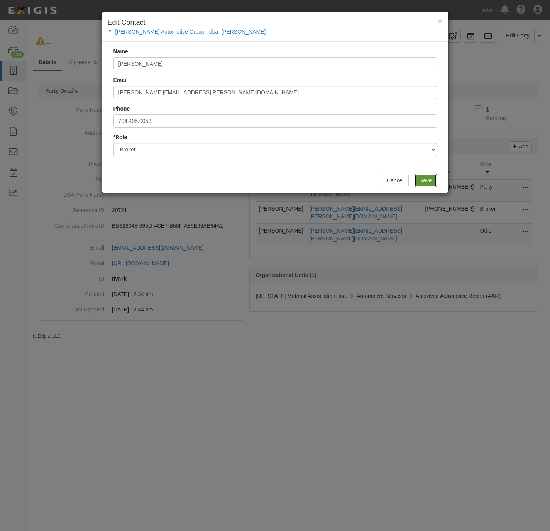
click at [430, 182] on input "Save" at bounding box center [426, 180] width 22 height 13
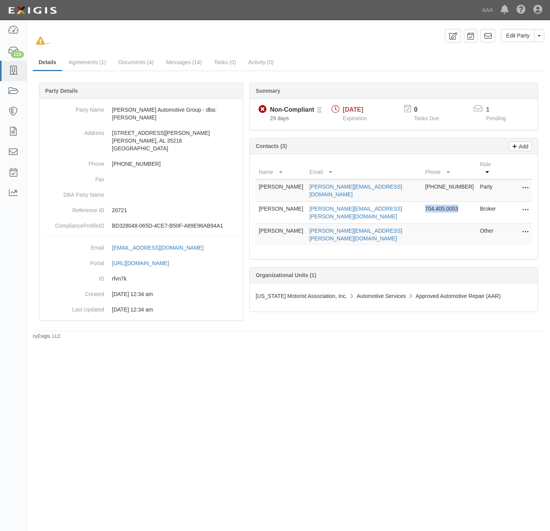
drag, startPoint x: 460, startPoint y: 197, endPoint x: 425, endPoint y: 197, distance: 35.1
click at [425, 202] on td "704.405.0053" at bounding box center [449, 213] width 55 height 22
copy td "704.405.0053"
drag, startPoint x: 298, startPoint y: 197, endPoint x: 259, endPoint y: 201, distance: 39.2
click at [259, 202] on td "Annesha Powell" at bounding box center [281, 213] width 51 height 22
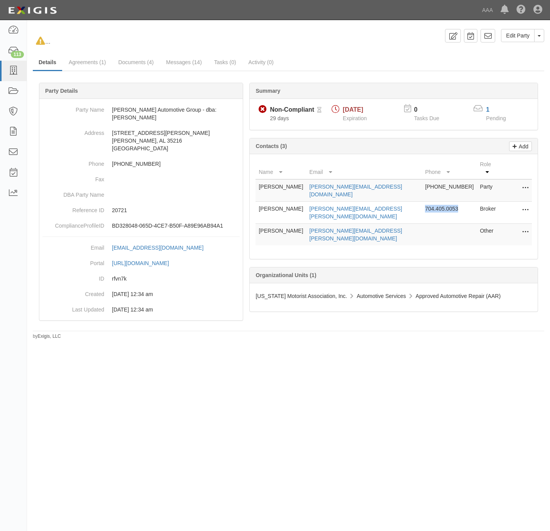
copy td "Annesha Powell"
click at [89, 59] on link "Agreements (1)" at bounding box center [87, 62] width 49 height 17
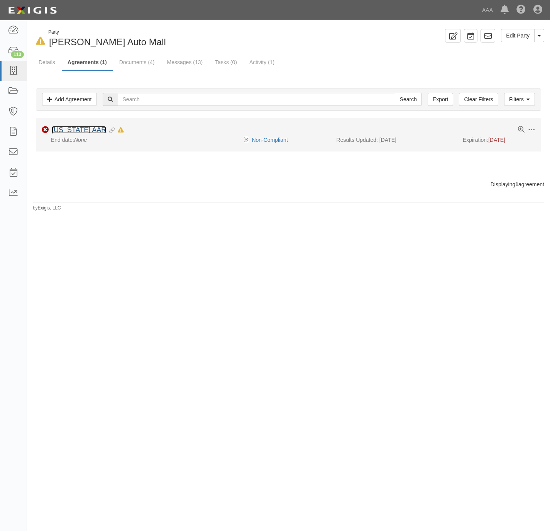
click at [63, 130] on link "Alabama AAR" at bounding box center [79, 130] width 54 height 8
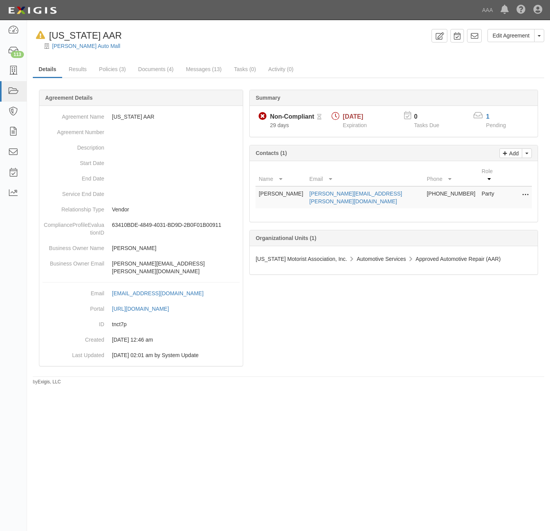
click at [532, 150] on div "Add Toggle Contact Dropdown Change contacts Contacts (1)" at bounding box center [394, 153] width 288 height 16
drag, startPoint x: 526, startPoint y: 156, endPoint x: 521, endPoint y: 158, distance: 6.0
click at [525, 156] on button "Toggle Contact Dropdown" at bounding box center [527, 153] width 10 height 10
click at [482, 164] on link "Change contacts" at bounding box center [501, 167] width 61 height 10
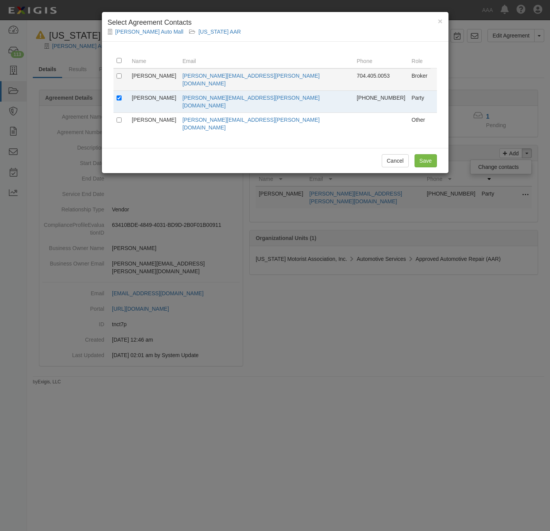
drag, startPoint x: 124, startPoint y: 74, endPoint x: 123, endPoint y: 78, distance: 4.0
click at [124, 75] on td at bounding box center [121, 79] width 15 height 22
click at [117, 95] on input "checkbox" at bounding box center [119, 97] width 5 height 5
checkbox input "false"
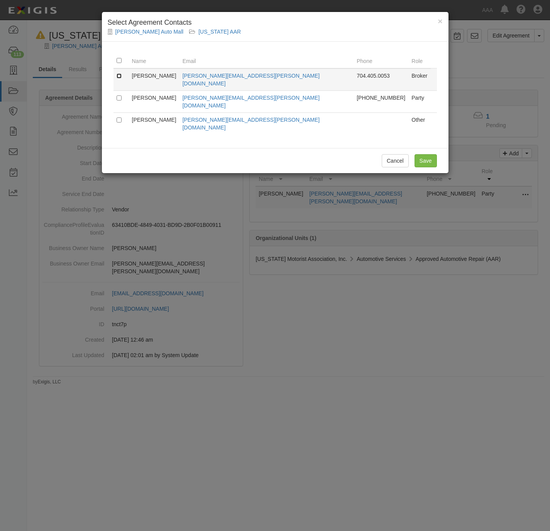
click at [117, 74] on input "checkbox" at bounding box center [119, 75] width 5 height 5
checkbox input "true"
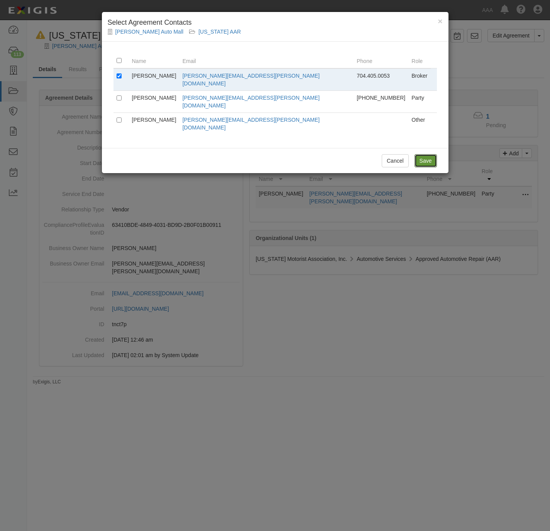
drag, startPoint x: 423, startPoint y: 141, endPoint x: 411, endPoint y: 131, distance: 15.6
click at [420, 154] on input "Save" at bounding box center [426, 160] width 22 height 13
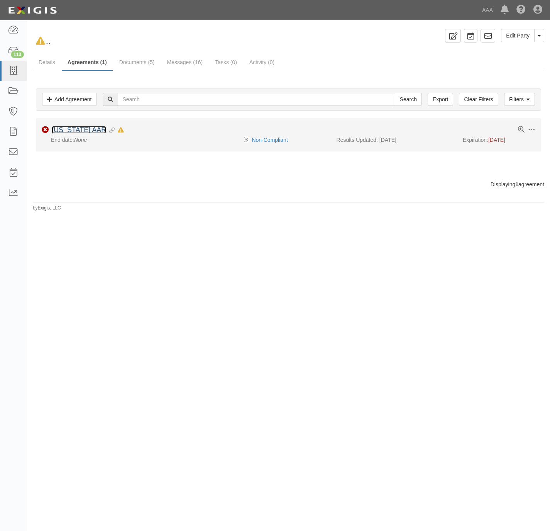
click at [75, 129] on link "[US_STATE] AAR" at bounding box center [79, 130] width 54 height 8
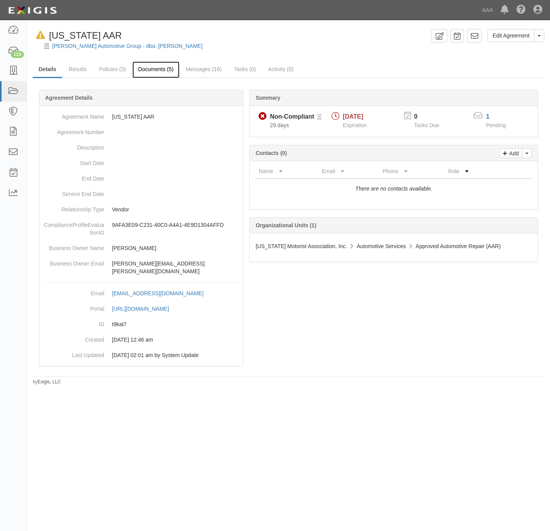
click at [136, 66] on link "Documents (5)" at bounding box center [155, 69] width 47 height 17
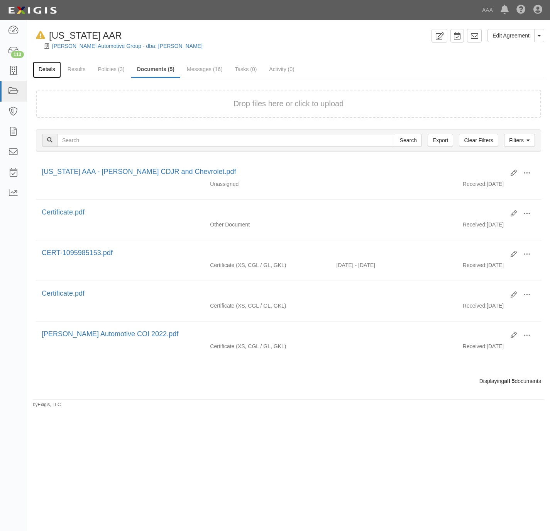
click at [50, 68] on link "Details" at bounding box center [47, 69] width 28 height 17
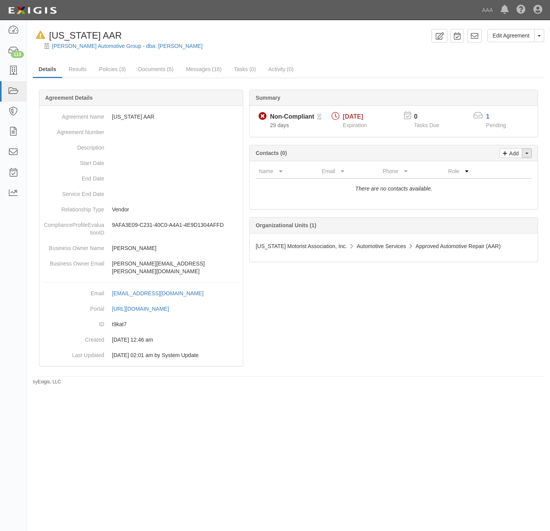
click at [524, 154] on button "Toggle Contact Dropdown" at bounding box center [527, 153] width 10 height 10
drag, startPoint x: 504, startPoint y: 166, endPoint x: 497, endPoint y: 164, distance: 7.3
click at [503, 166] on link "Change contacts" at bounding box center [501, 167] width 61 height 10
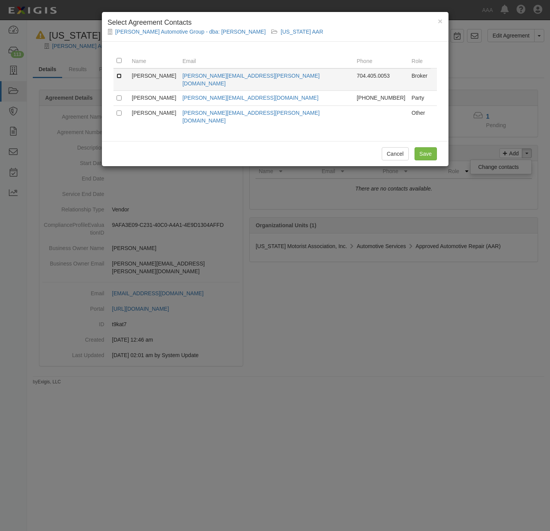
click at [117, 78] on input "checkbox" at bounding box center [119, 75] width 5 height 5
checkbox input "true"
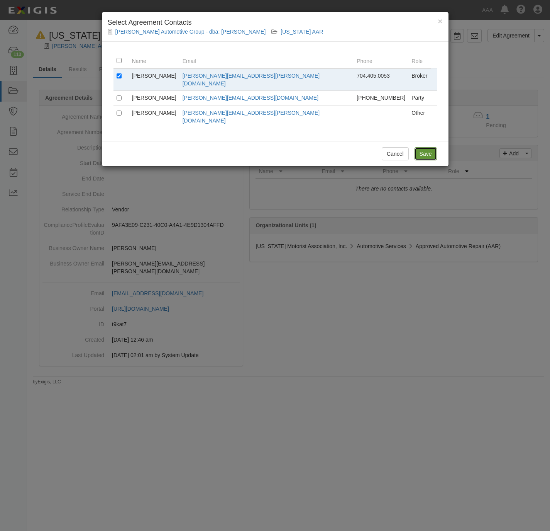
click at [427, 147] on input "Save" at bounding box center [426, 153] width 22 height 13
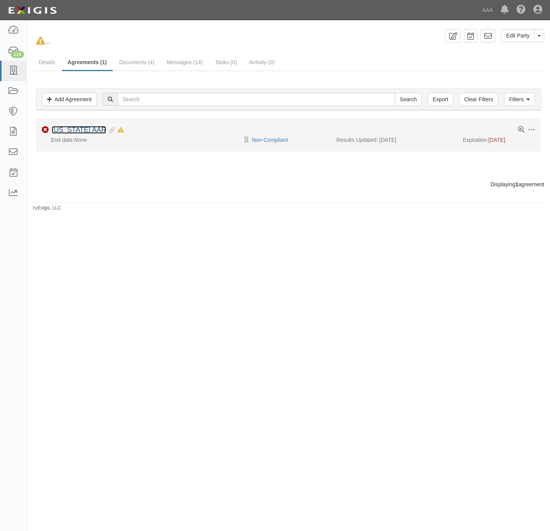
click at [77, 131] on link "[US_STATE] AAR" at bounding box center [79, 130] width 54 height 8
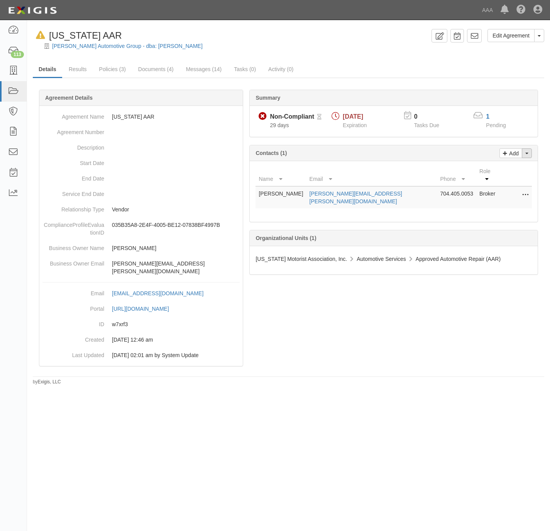
click at [527, 152] on button "Toggle Contact Dropdown" at bounding box center [527, 153] width 10 height 10
click at [509, 168] on link "Change contacts" at bounding box center [501, 167] width 61 height 10
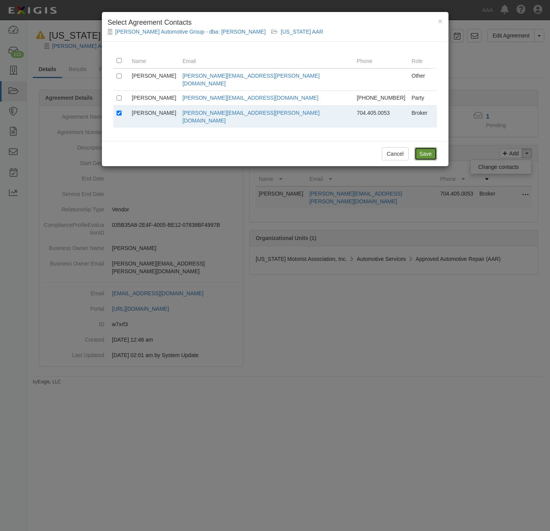
click at [427, 147] on input "Save" at bounding box center [426, 153] width 22 height 13
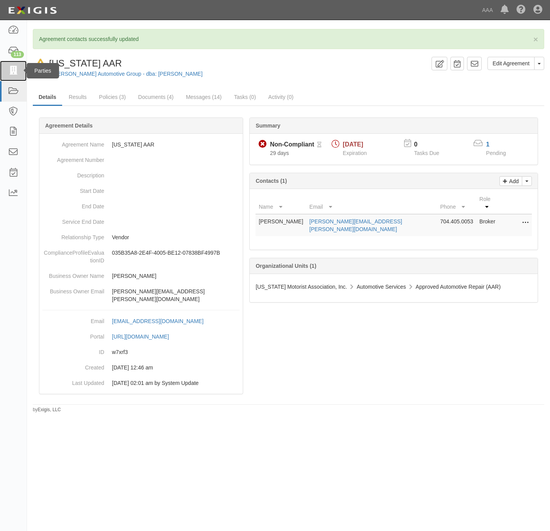
click at [9, 70] on icon at bounding box center [13, 70] width 11 height 9
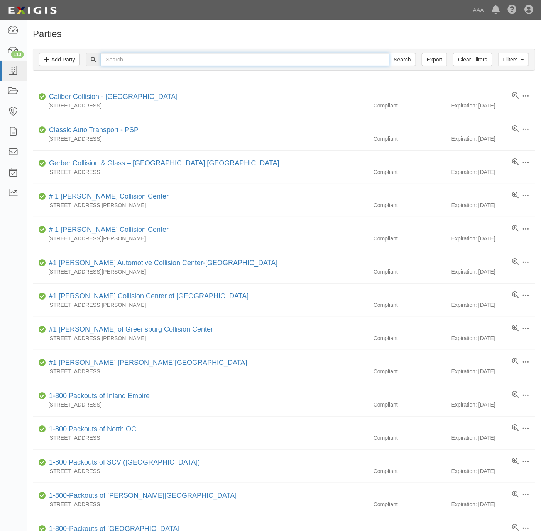
click at [143, 57] on input "text" at bounding box center [245, 59] width 288 height 13
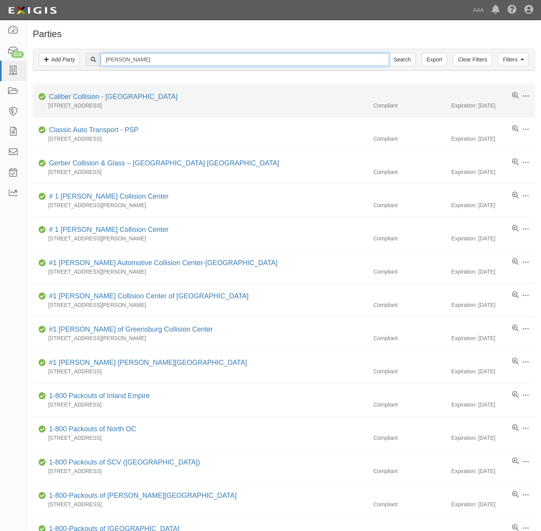
type input "[PERSON_NAME]"
click at [389, 53] on input "Search" at bounding box center [402, 59] width 27 height 13
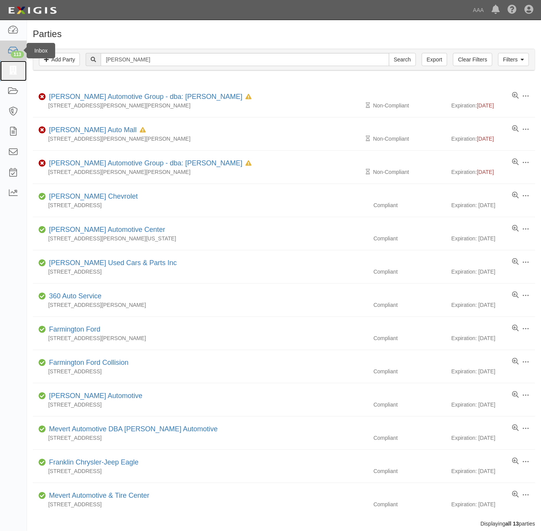
click at [10, 68] on icon at bounding box center [13, 70] width 11 height 9
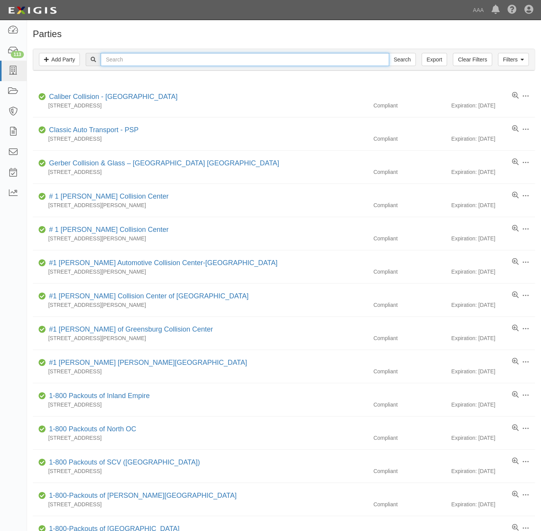
click at [144, 63] on input "text" at bounding box center [245, 59] width 288 height 13
paste input "Creek Hill Auto - PSP"
type input "Creek Hill Auto - PSP"
click at [405, 59] on input "Search" at bounding box center [402, 59] width 27 height 13
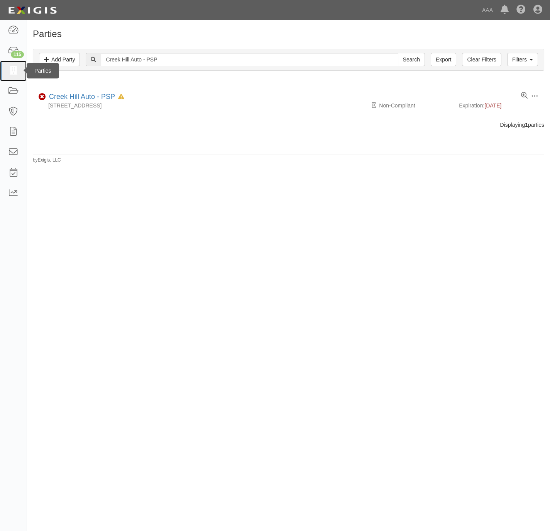
click at [11, 68] on icon at bounding box center [13, 70] width 11 height 9
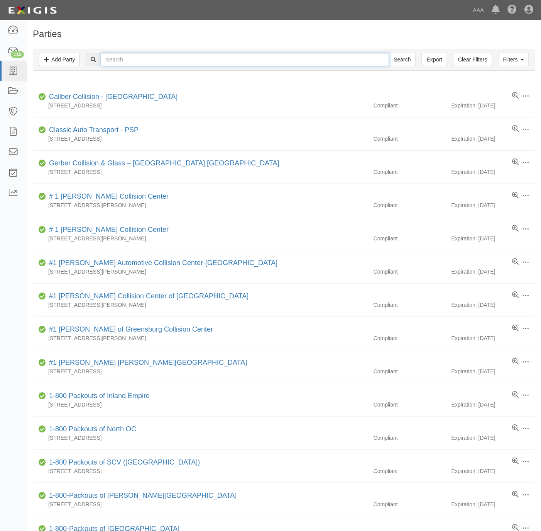
click at [313, 64] on input "text" at bounding box center [245, 59] width 288 height 13
paste input "All Time Towing and Recovery"
type input "All Time Towing and Recovery"
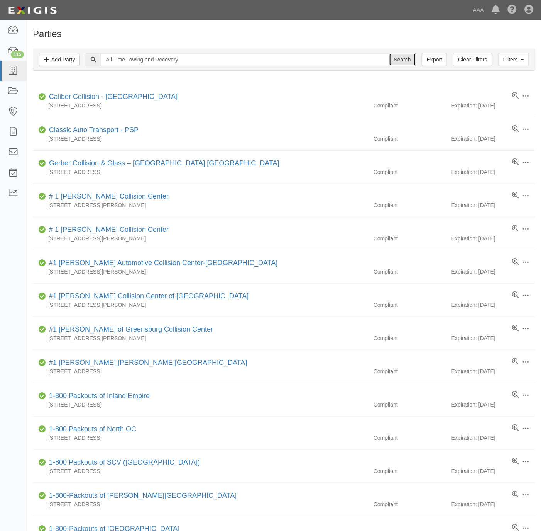
click at [405, 57] on input "Search" at bounding box center [402, 59] width 27 height 13
